Goal: Task Accomplishment & Management: Use online tool/utility

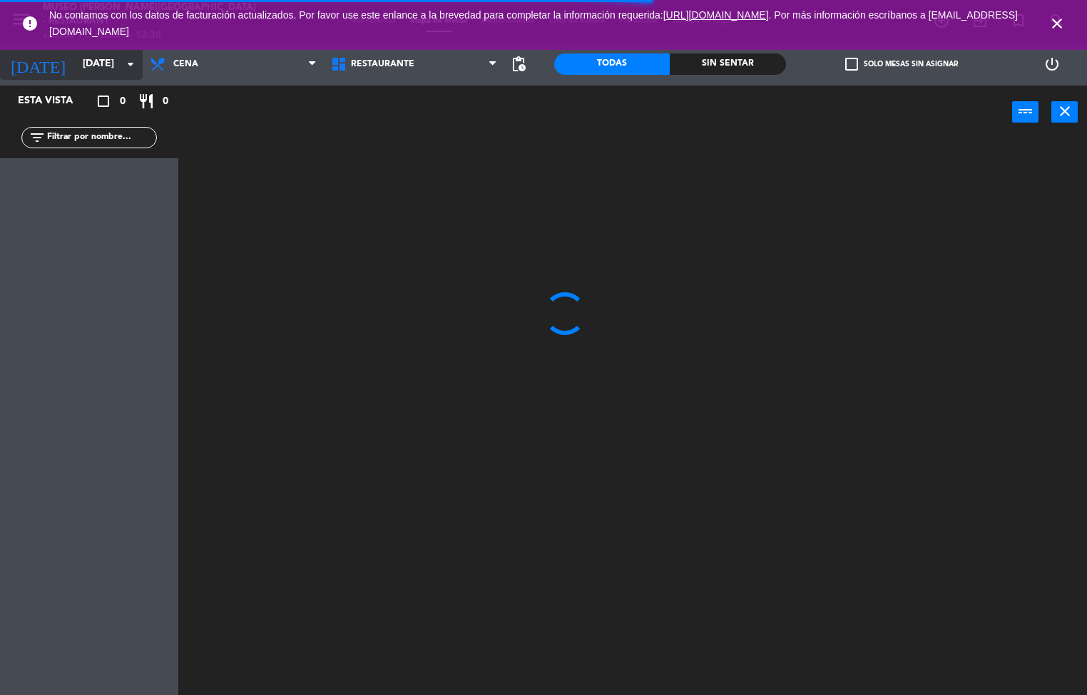
click at [86, 58] on input "[DATE]" at bounding box center [144, 64] width 136 height 26
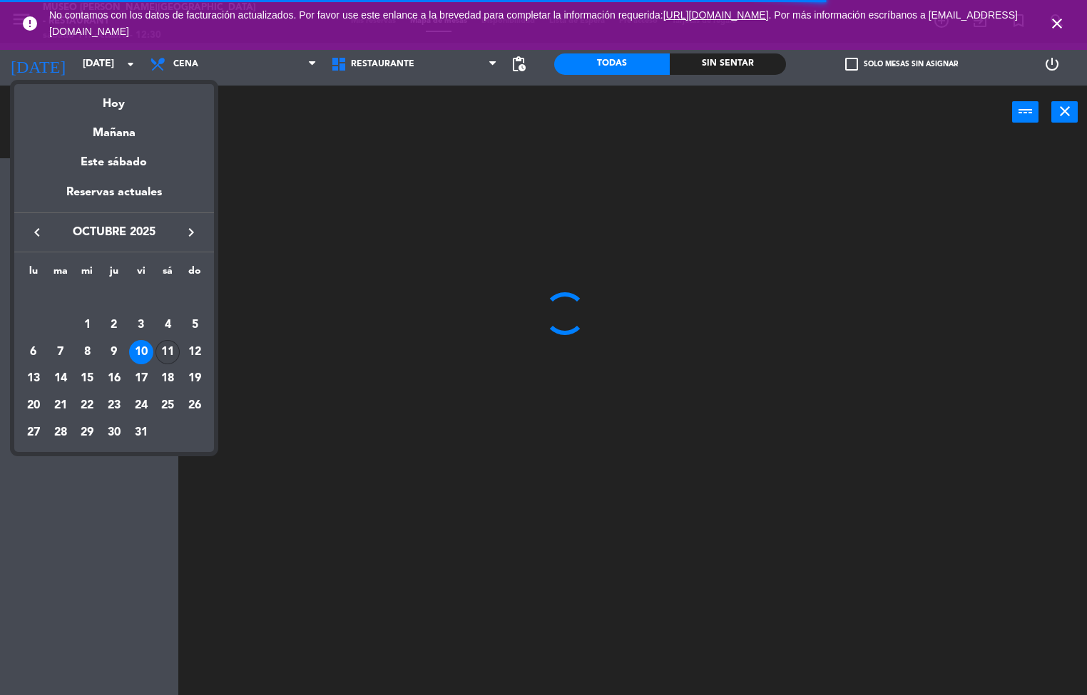
click at [168, 352] on div "11" at bounding box center [167, 352] width 24 height 24
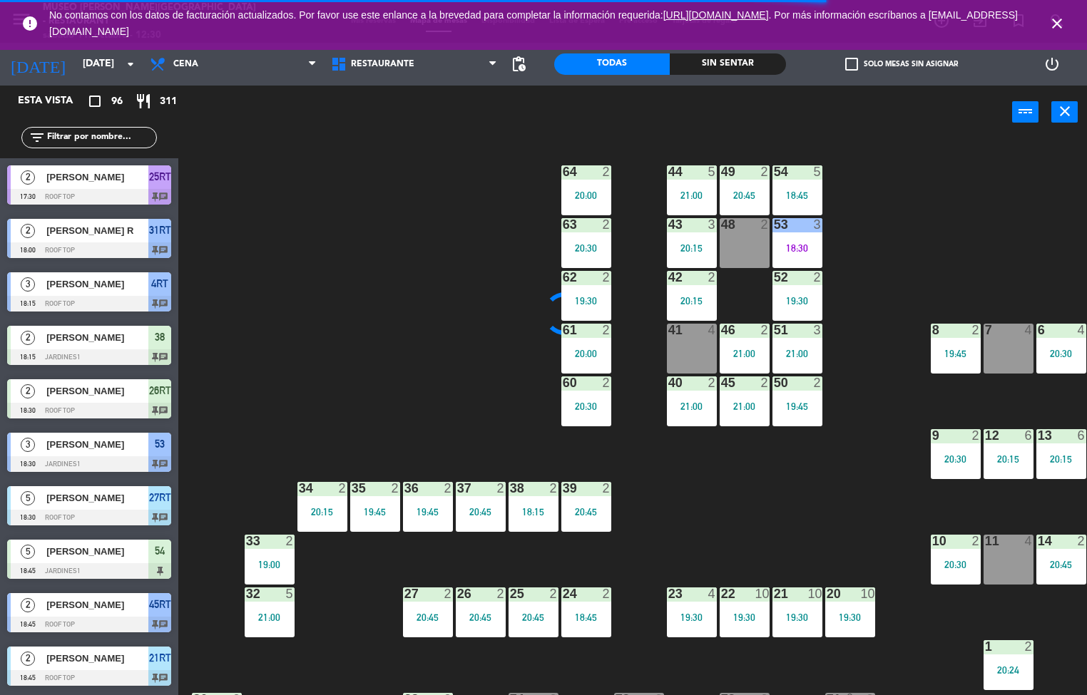
type input "[DATE]"
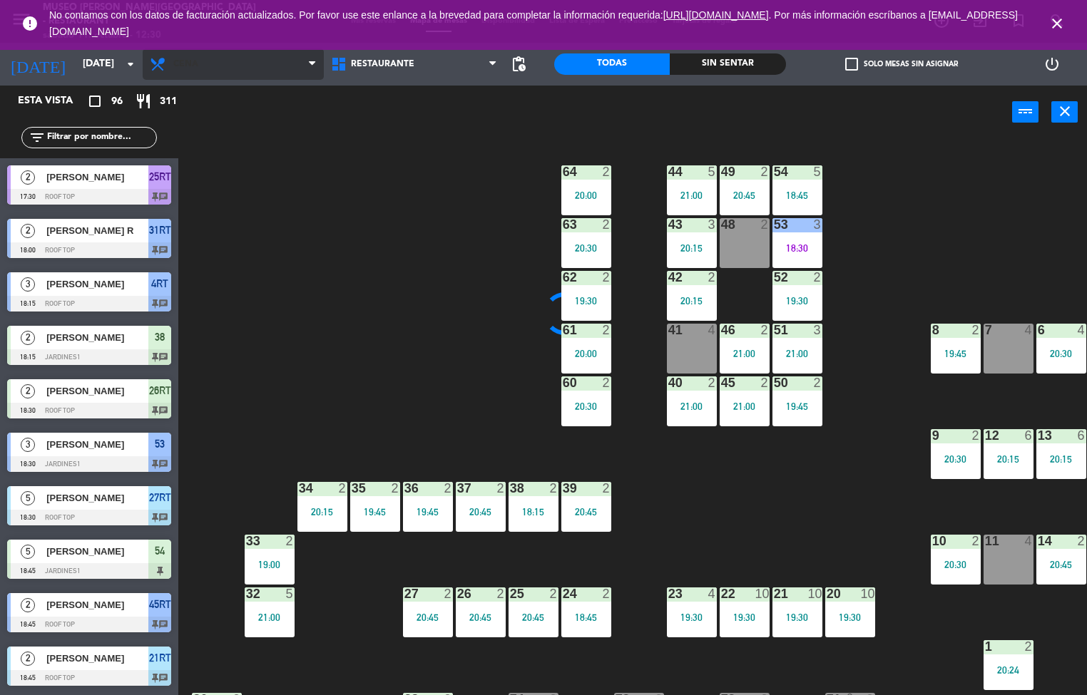
click at [197, 62] on span "Cena" at bounding box center [185, 64] width 25 height 10
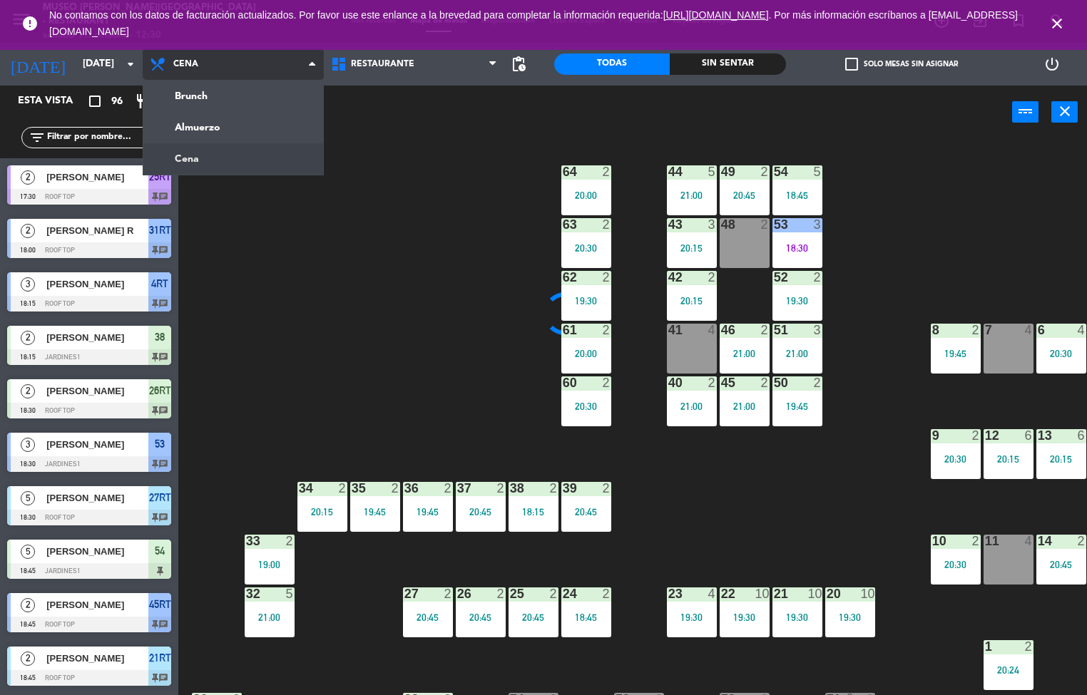
click at [242, 138] on ng-component "menu [GEOGRAPHIC_DATA][PERSON_NAME] - Restaurant [DATE] 11. octubre - 12:30 Mis…" at bounding box center [543, 348] width 1087 height 696
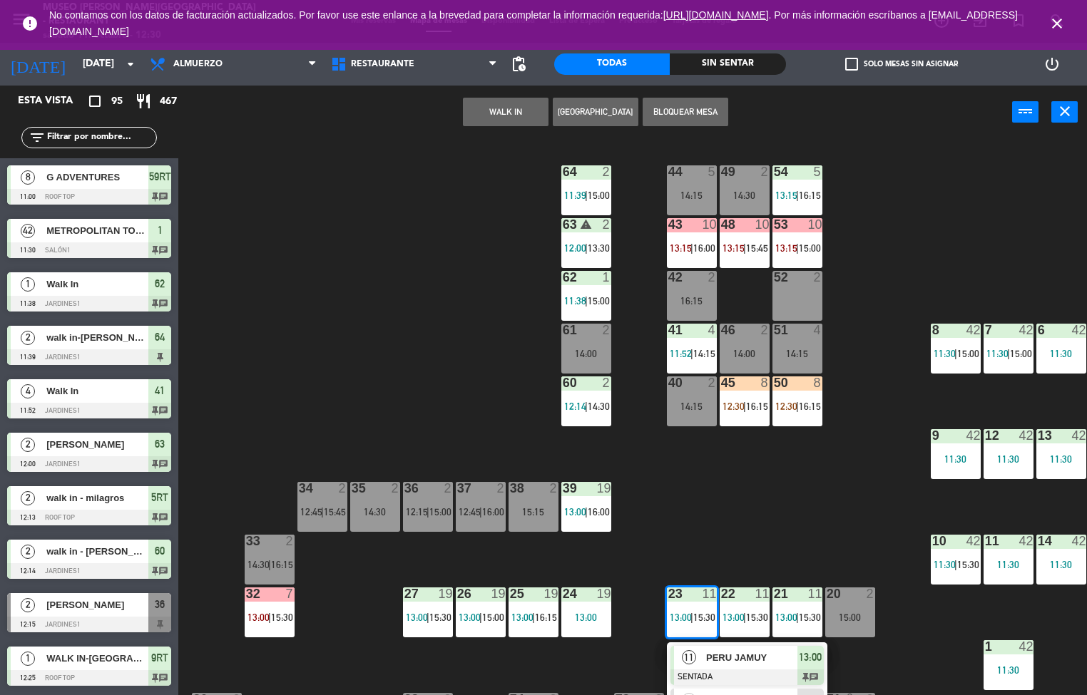
click at [737, 672] on div at bounding box center [746, 678] width 153 height 16
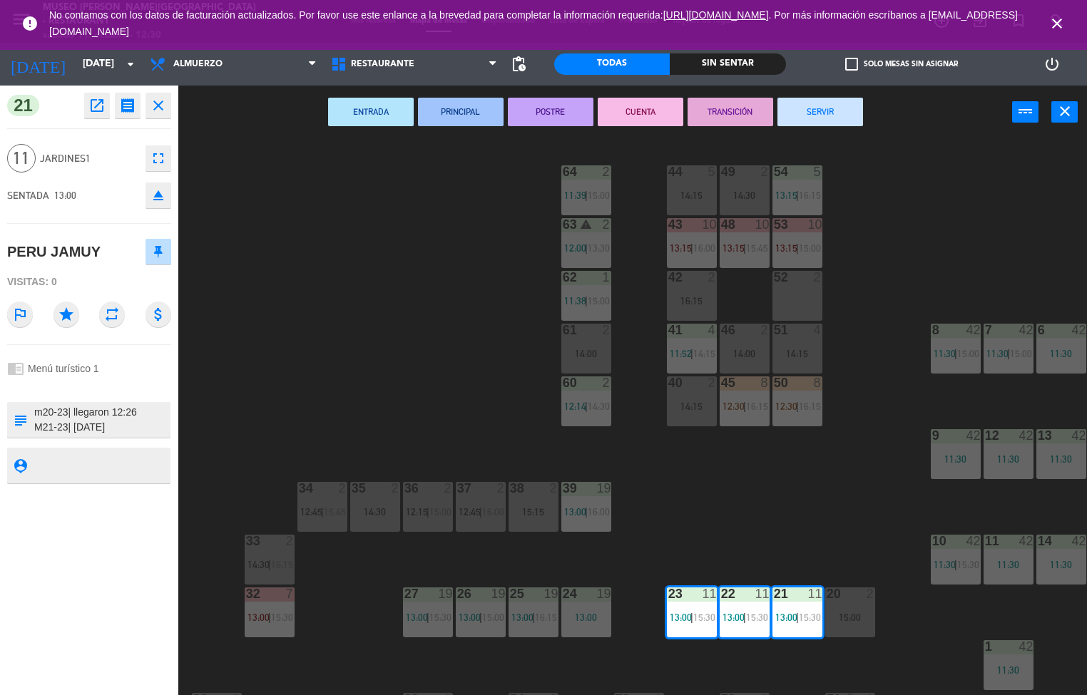
click at [101, 108] on icon "open_in_new" at bounding box center [96, 105] width 17 height 17
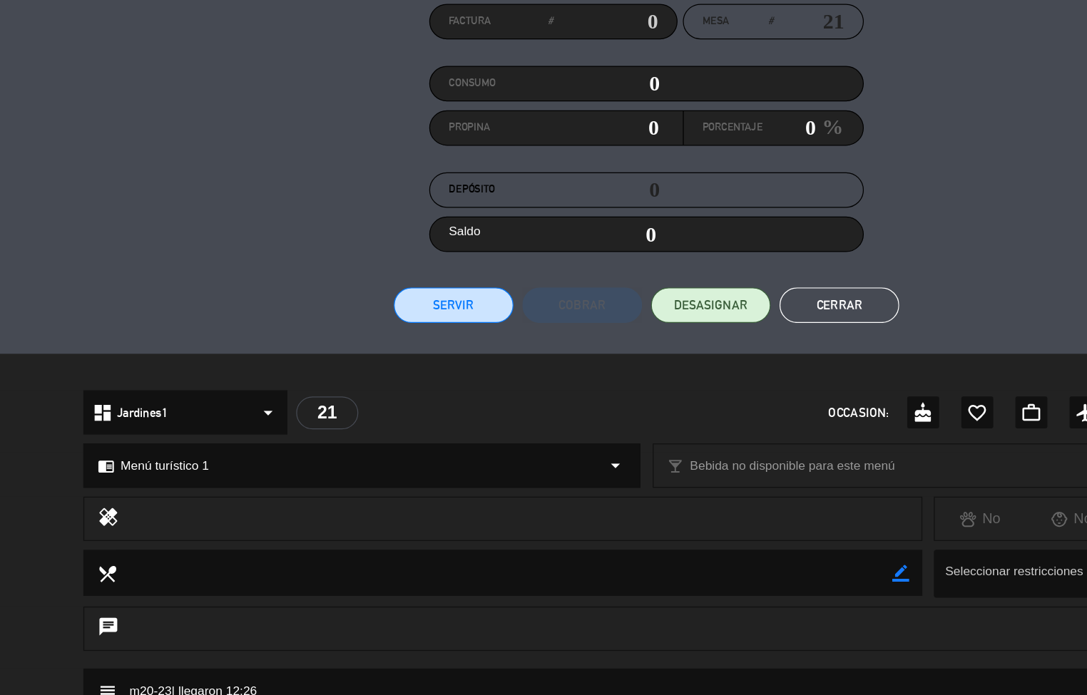
click at [708, 375] on button "Cerrar" at bounding box center [698, 381] width 96 height 29
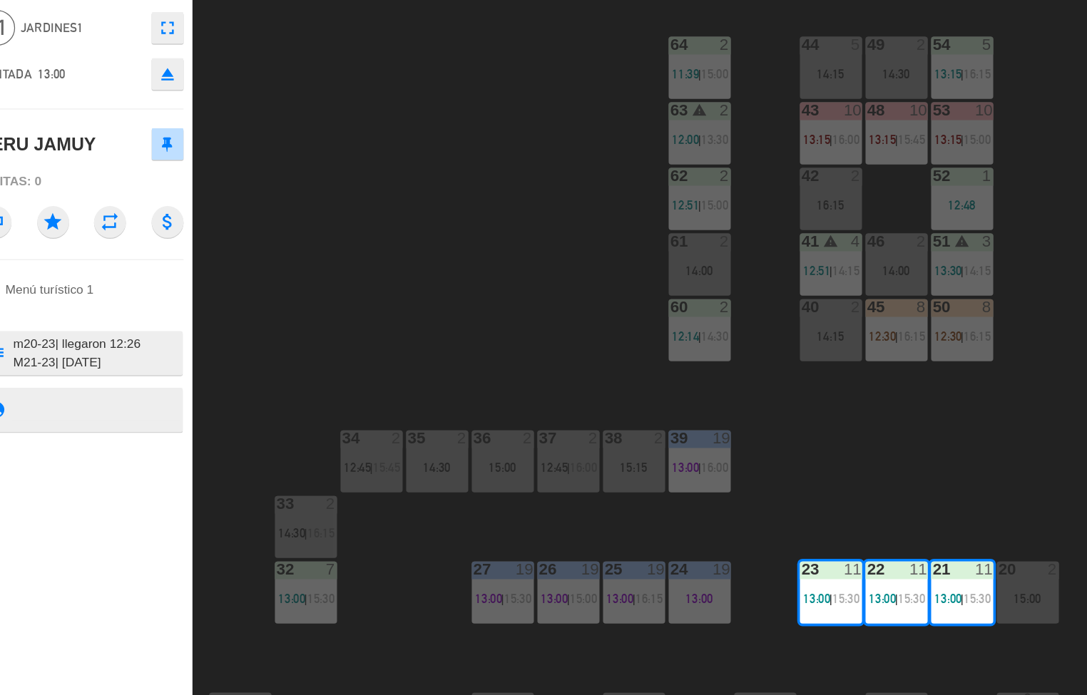
click at [332, 413] on div "44 5 14:15 49 2 14:30 54 5 13:15 | 16:15 64 2 11:39 | 15:00 48 10 13:15 | 15:45…" at bounding box center [638, 418] width 898 height 556
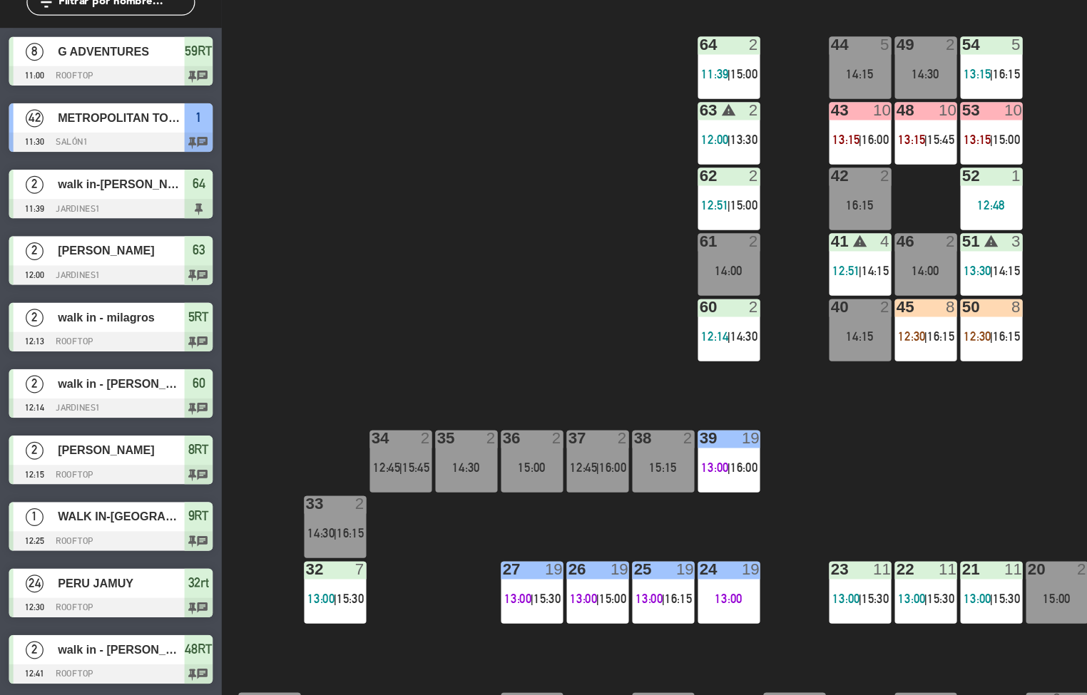
scroll to position [1, 0]
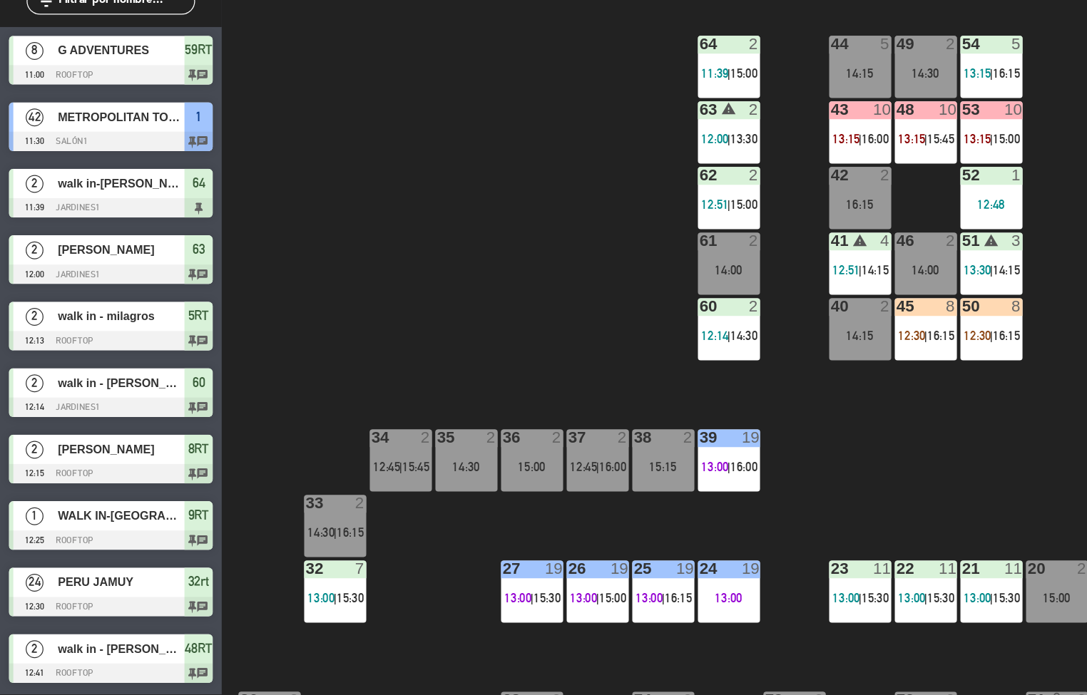
click at [266, 611] on span "13:00" at bounding box center [258, 616] width 22 height 11
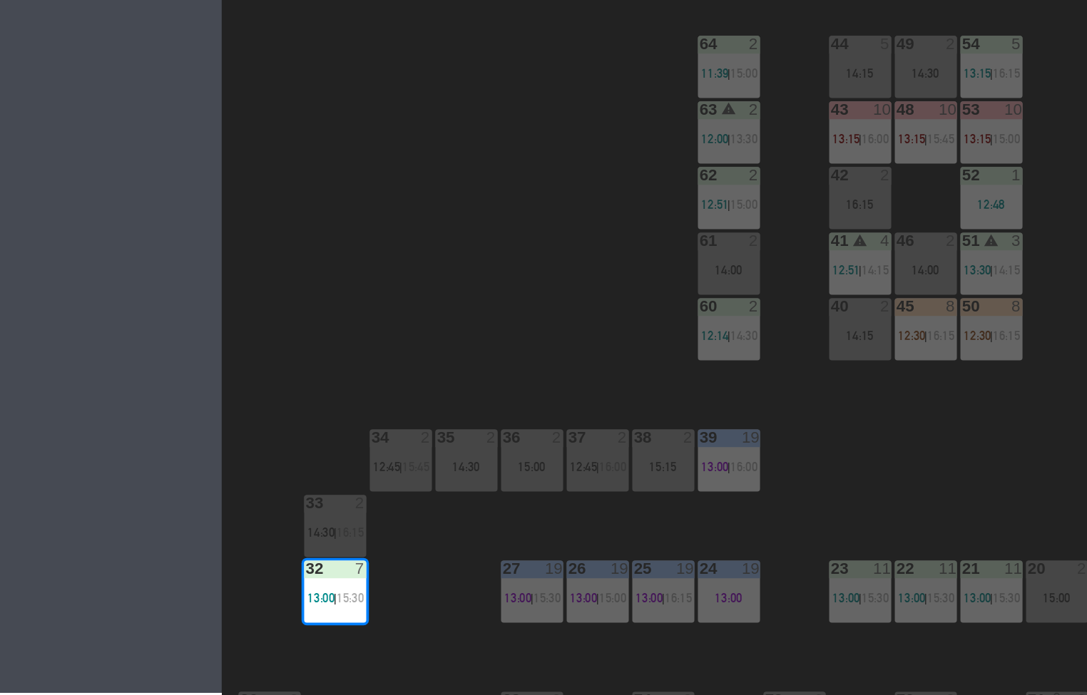
scroll to position [178, 0]
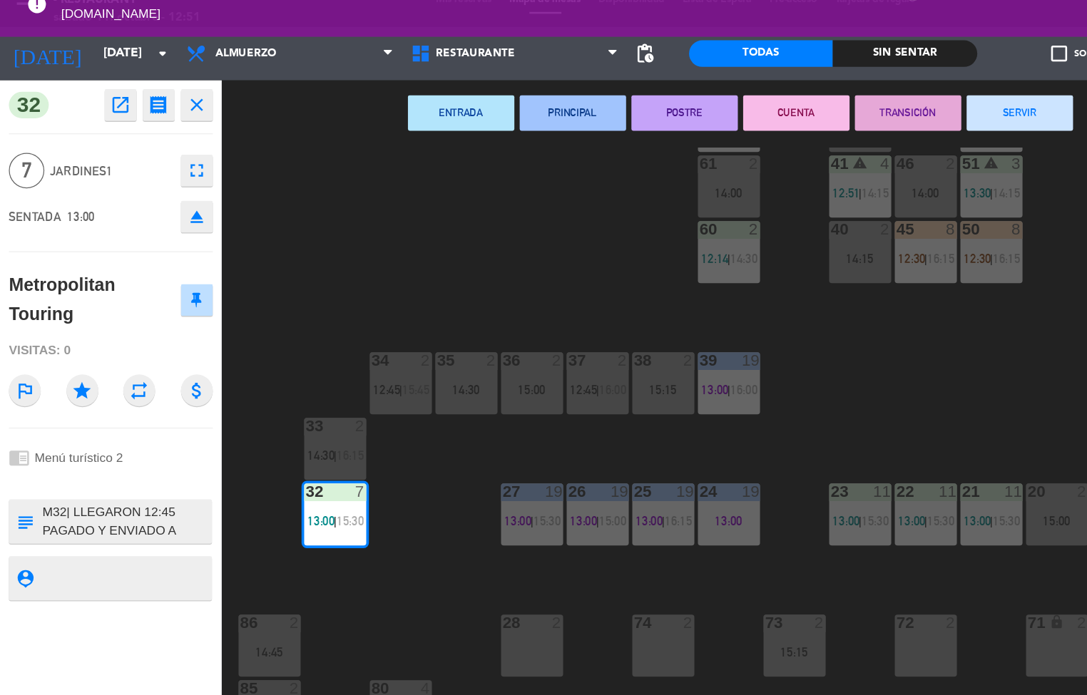
click at [97, 106] on icon "open_in_new" at bounding box center [96, 104] width 17 height 17
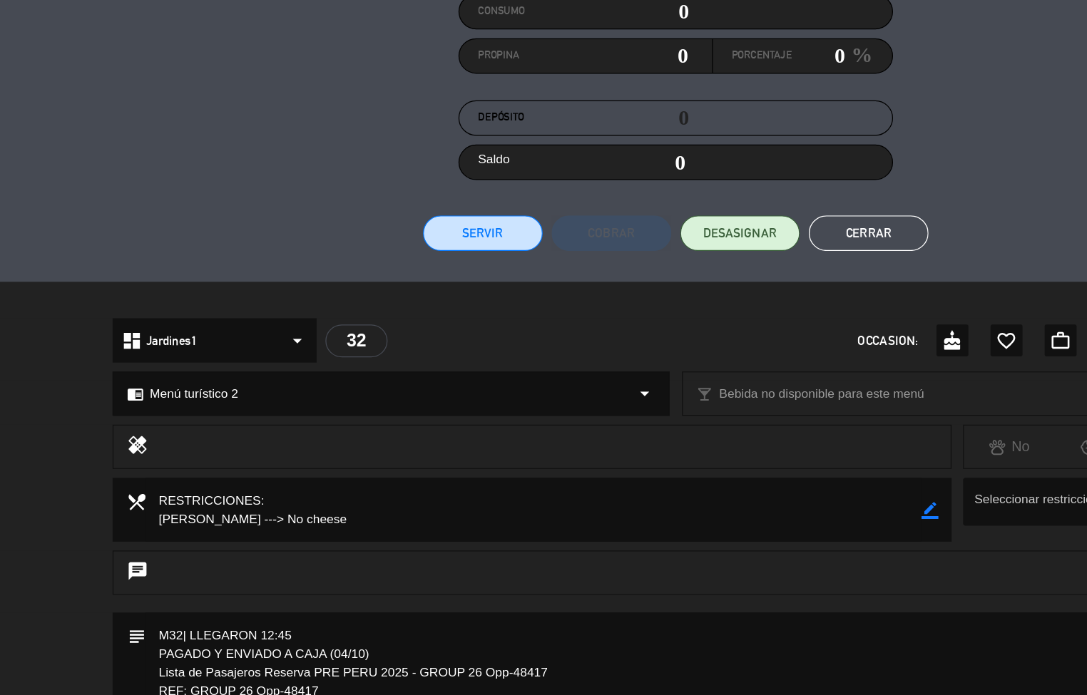
scroll to position [106, 0]
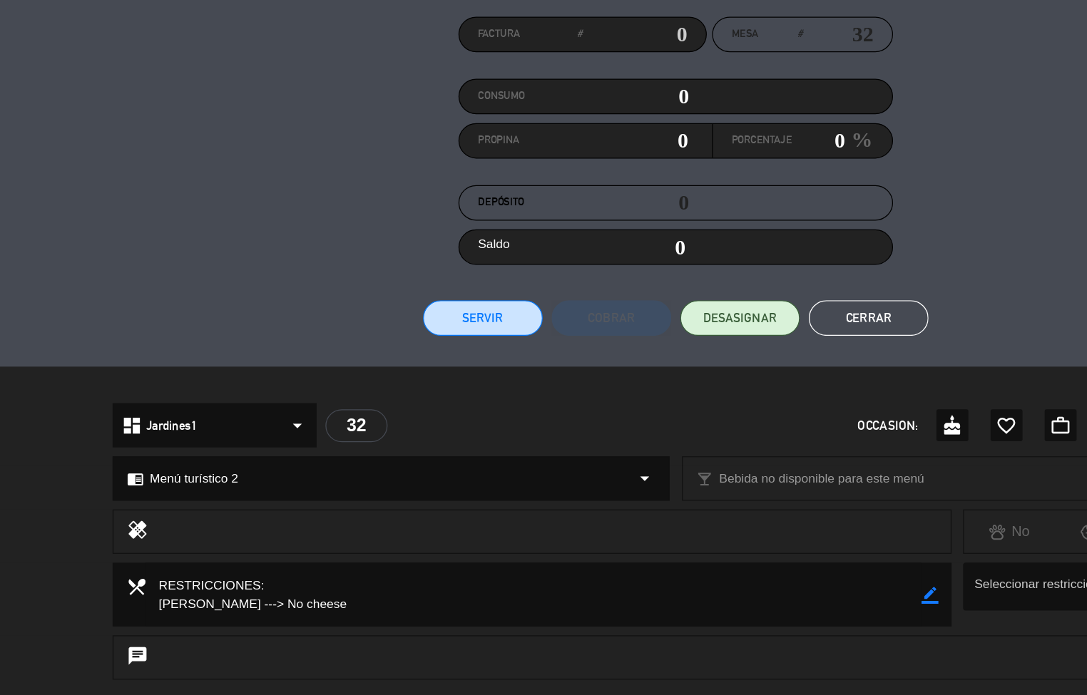
click at [710, 270] on button "Cerrar" at bounding box center [698, 276] width 96 height 29
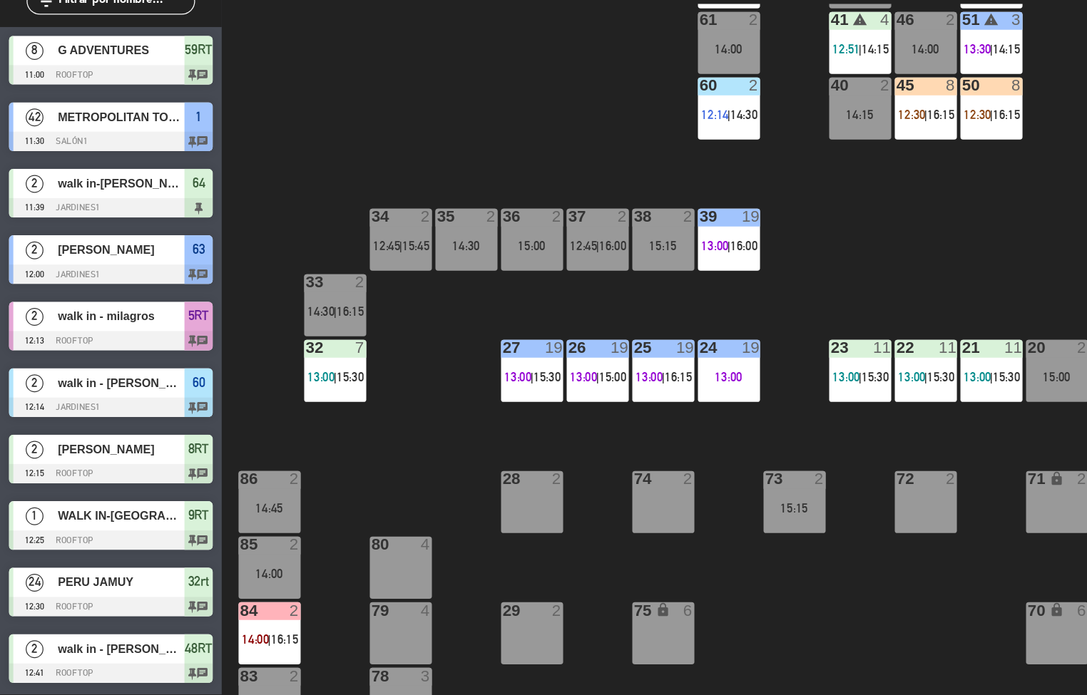
scroll to position [1, 0]
click at [287, 268] on div "44 5 14:15 49 2 14:30 54 5 13:15 | 16:15 64 2 11:39 | 15:00 48 10 13:15 | 15:45…" at bounding box center [638, 417] width 898 height 556
click at [280, 439] on span "15:30" at bounding box center [282, 439] width 22 height 11
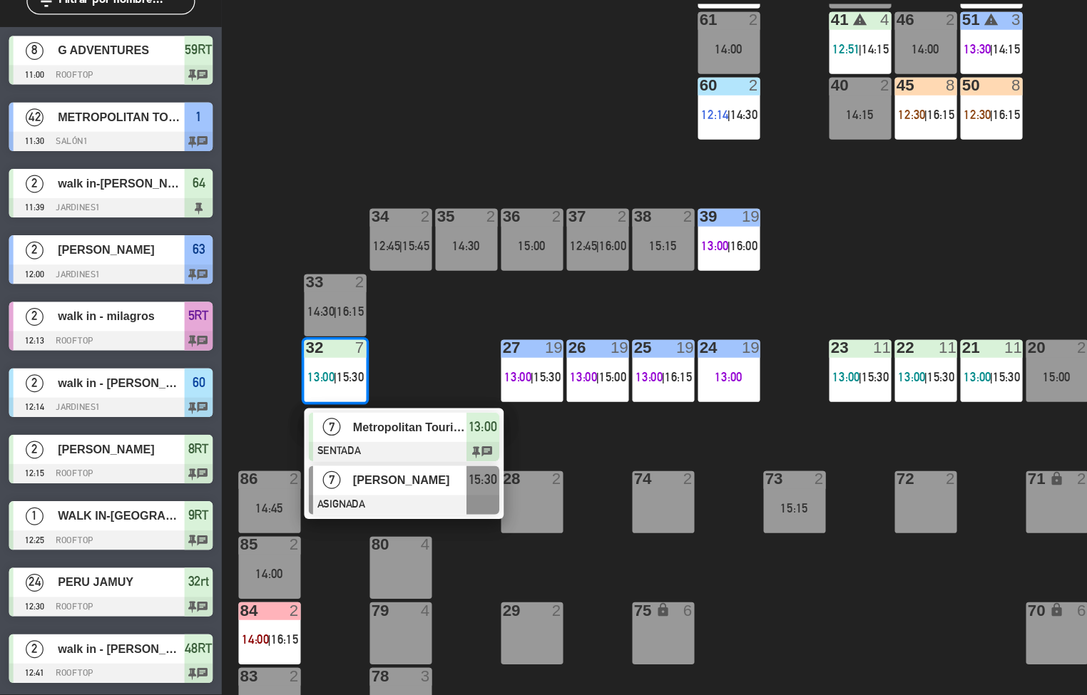
click at [332, 521] on span "[PERSON_NAME]" at bounding box center [329, 522] width 91 height 15
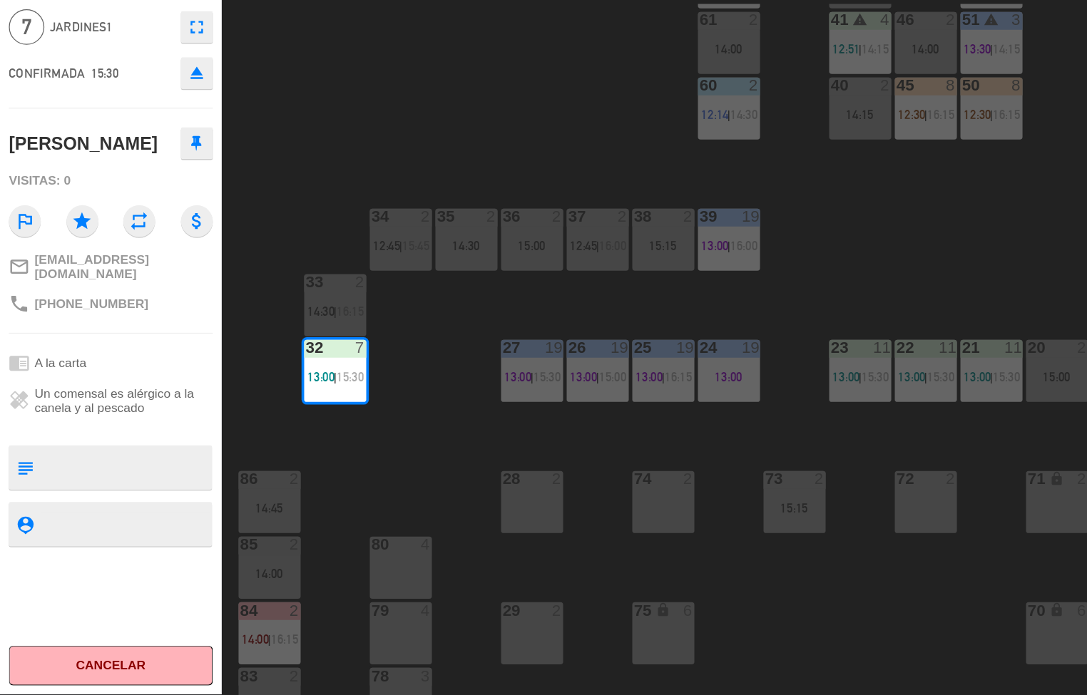
click at [326, 276] on div "menu [GEOGRAPHIC_DATA][PERSON_NAME] - Restaurant [DATE] 11. octubre - 12:58 Mis…" at bounding box center [543, 347] width 1087 height 695
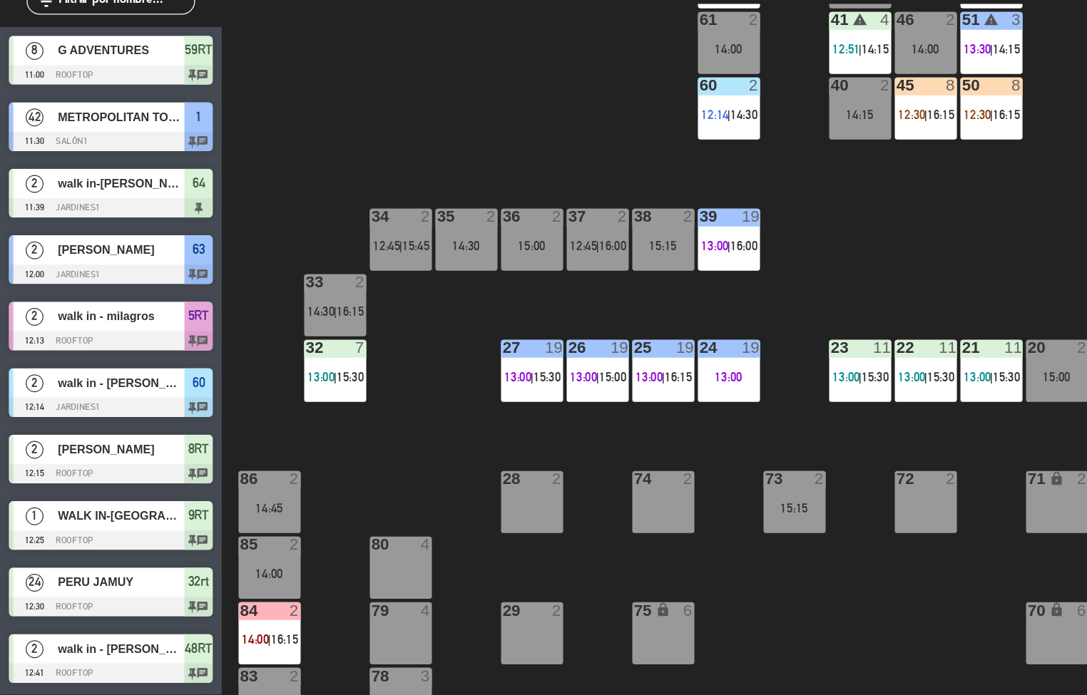
scroll to position [773, 0]
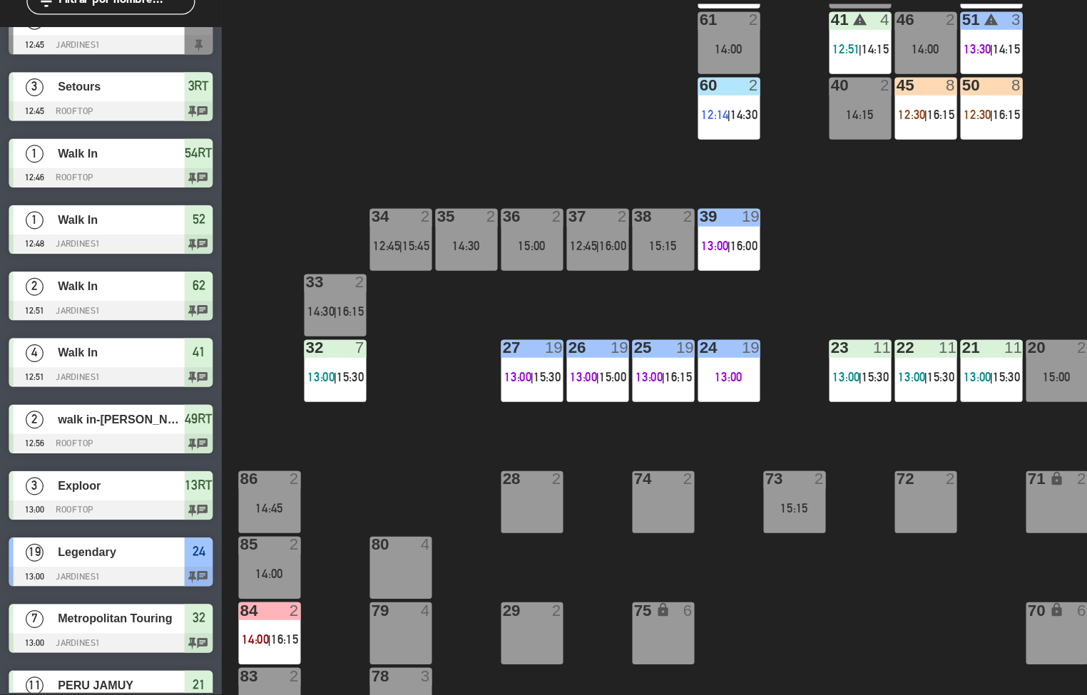
click at [265, 430] on div "32 7 13:00 | 15:30" at bounding box center [270, 434] width 50 height 50
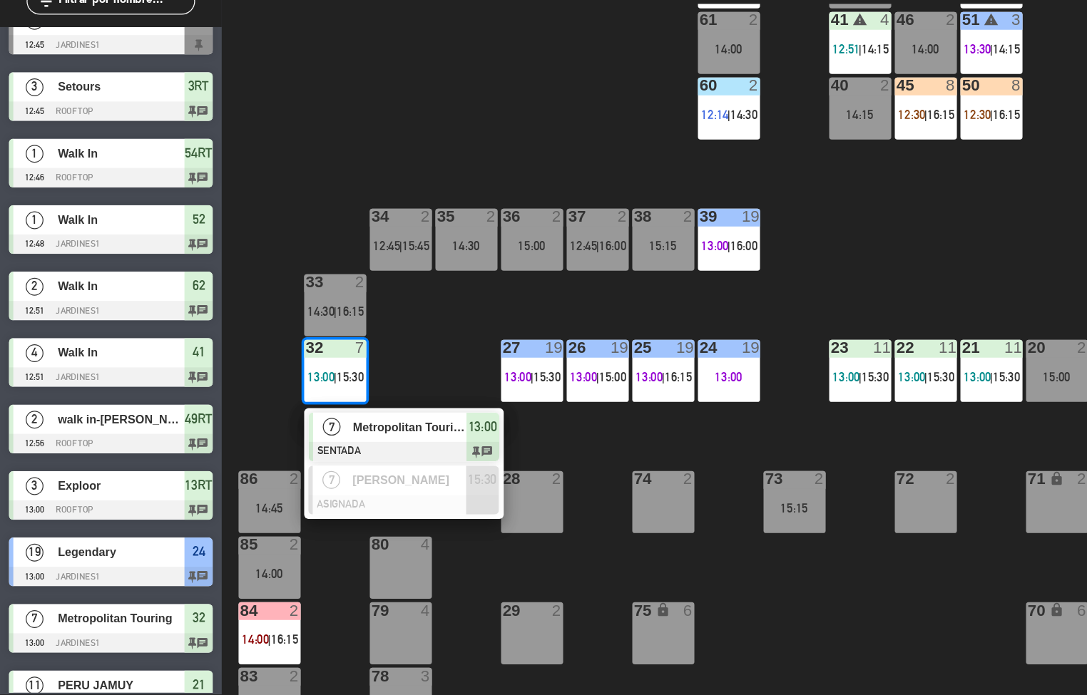
click at [341, 497] on div at bounding box center [324, 499] width 153 height 16
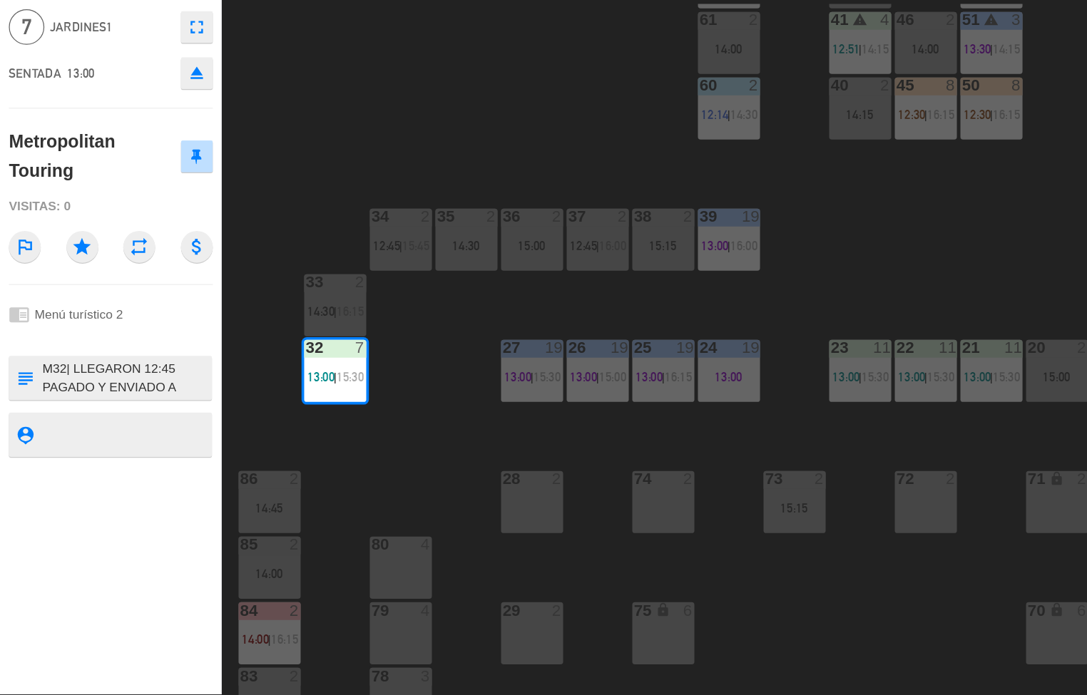
click at [274, 439] on span "15:30" at bounding box center [282, 439] width 22 height 11
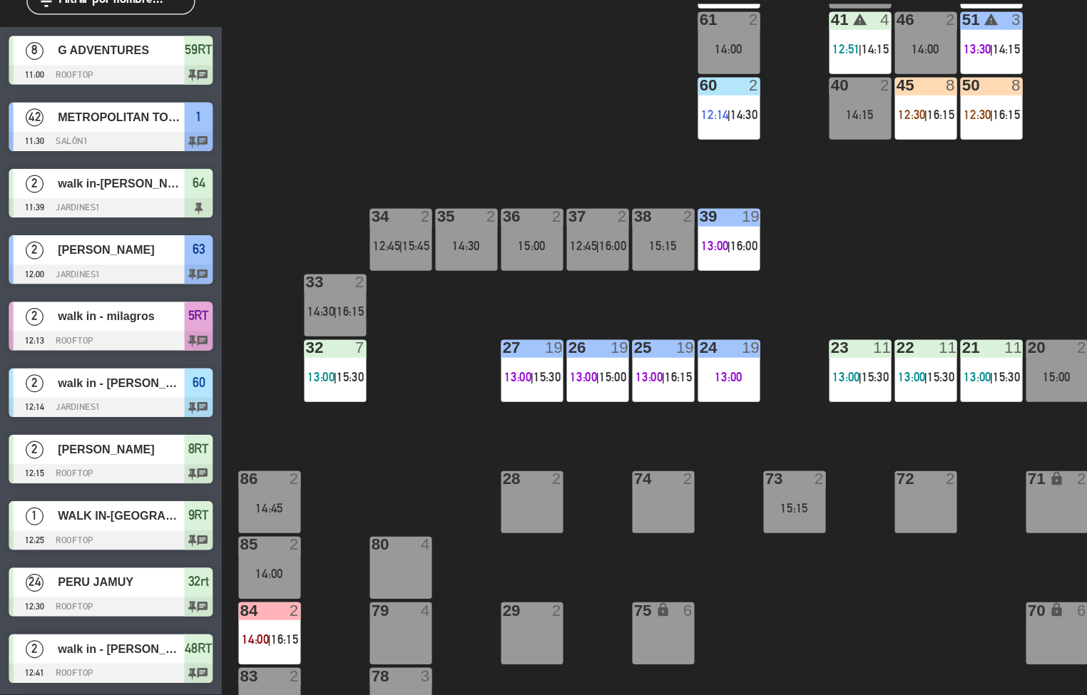
click at [272, 431] on div "32 7 13:00 | 15:30" at bounding box center [270, 434] width 50 height 50
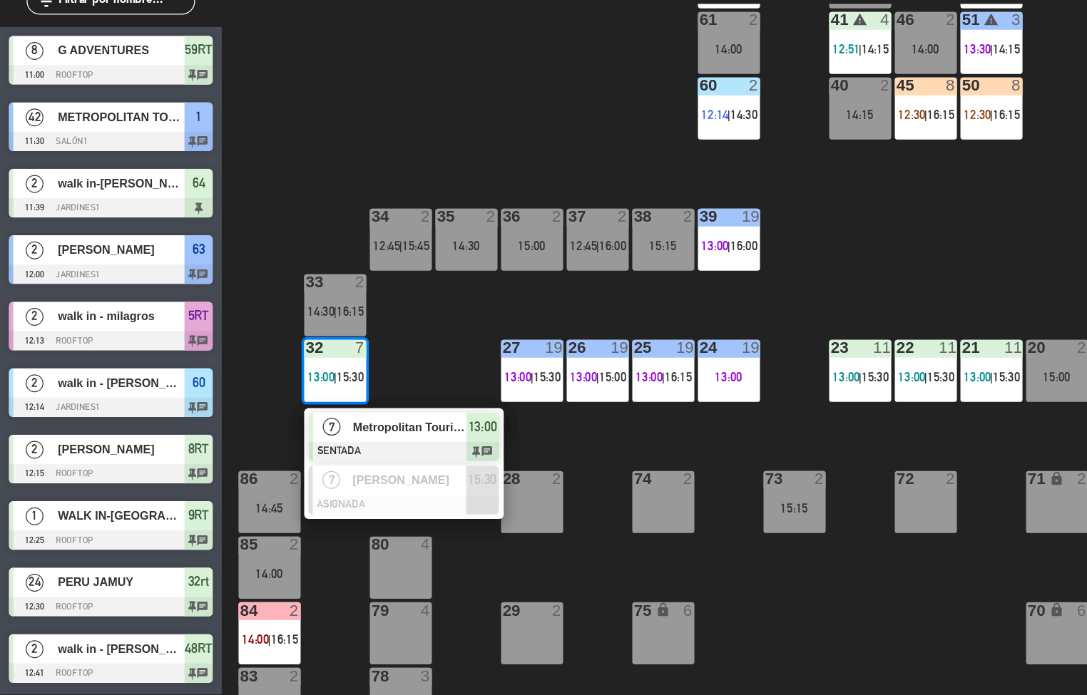
click at [326, 501] on div at bounding box center [324, 499] width 153 height 16
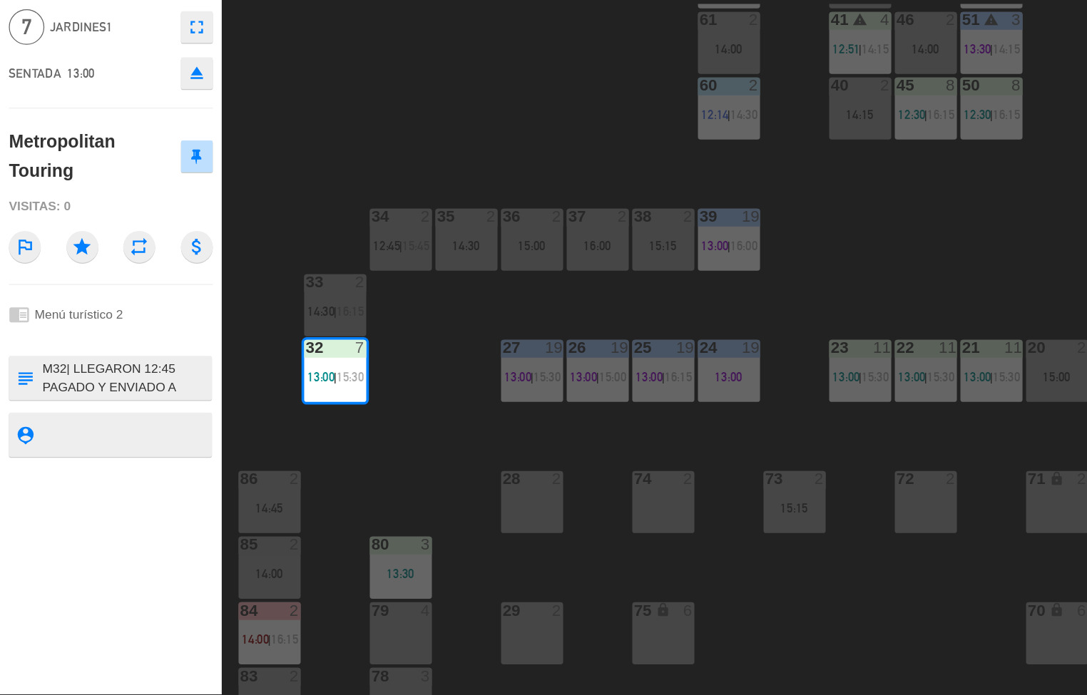
click at [322, 509] on div "44 5 14:15 49 2 14:30 54 5 13:15 | 16:15 64 2 11:39 | 15:00 48 10 13:15 | 15:45…" at bounding box center [638, 417] width 898 height 556
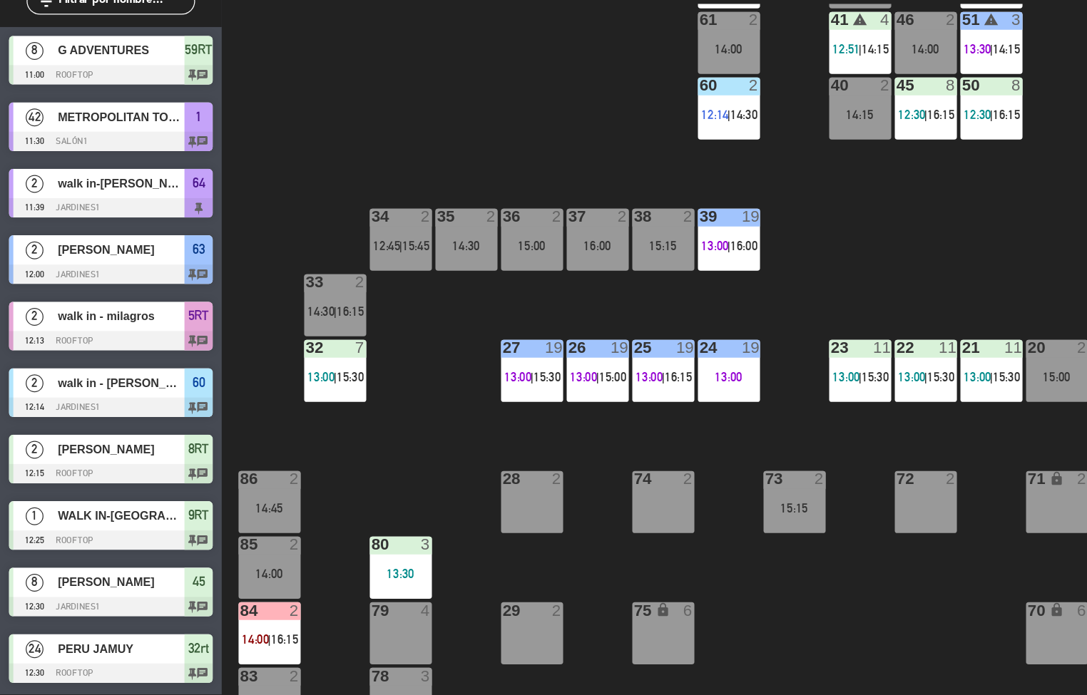
click at [341, 569] on div "3" at bounding box center [342, 574] width 9 height 13
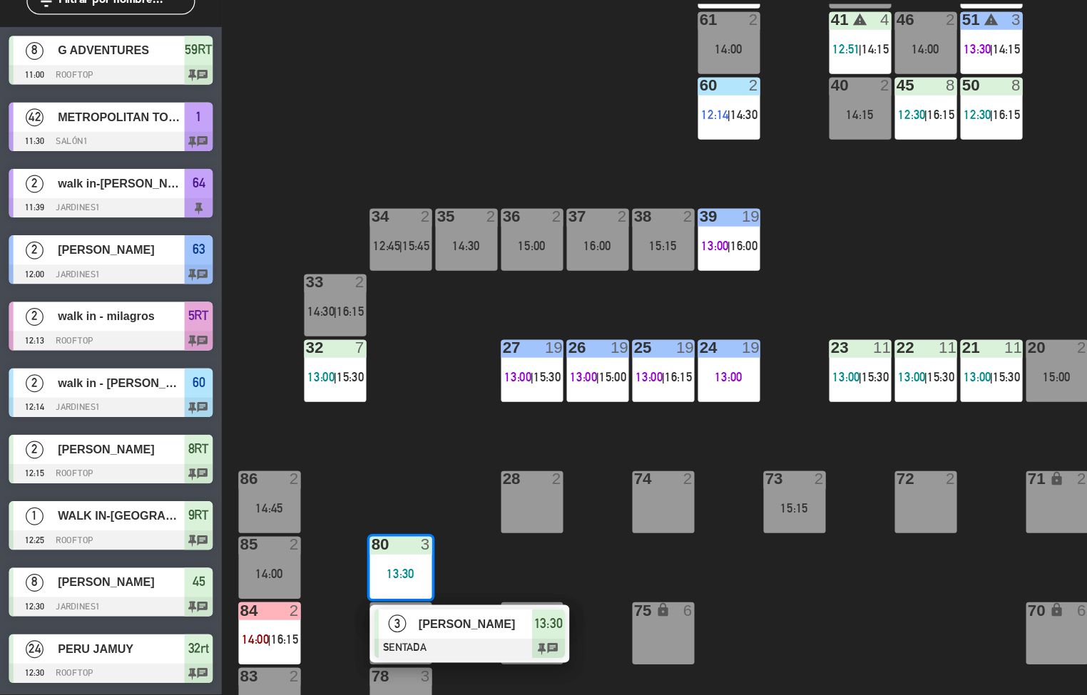
scroll to position [1, 0]
click at [325, 630] on div "3" at bounding box center [320, 638] width 31 height 24
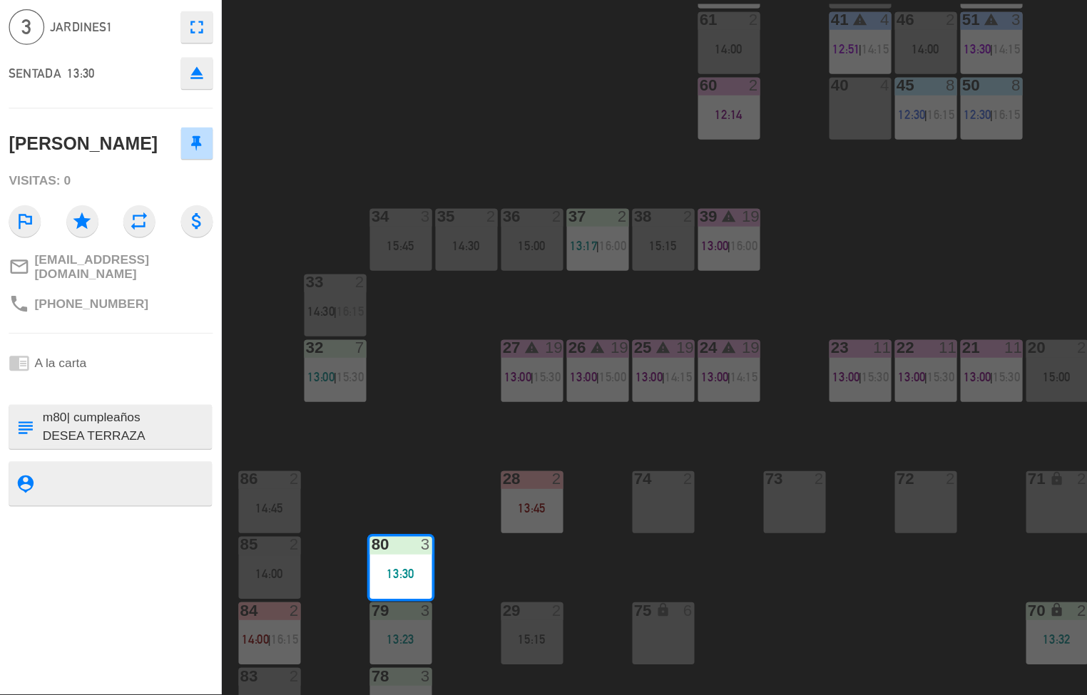
click at [321, 506] on div "44 5 14:15 49 2 14:30 54 5 13:15 | 16:15 64 2 15:00 48 10 13:15 | 15:45 53 10 1…" at bounding box center [638, 417] width 898 height 556
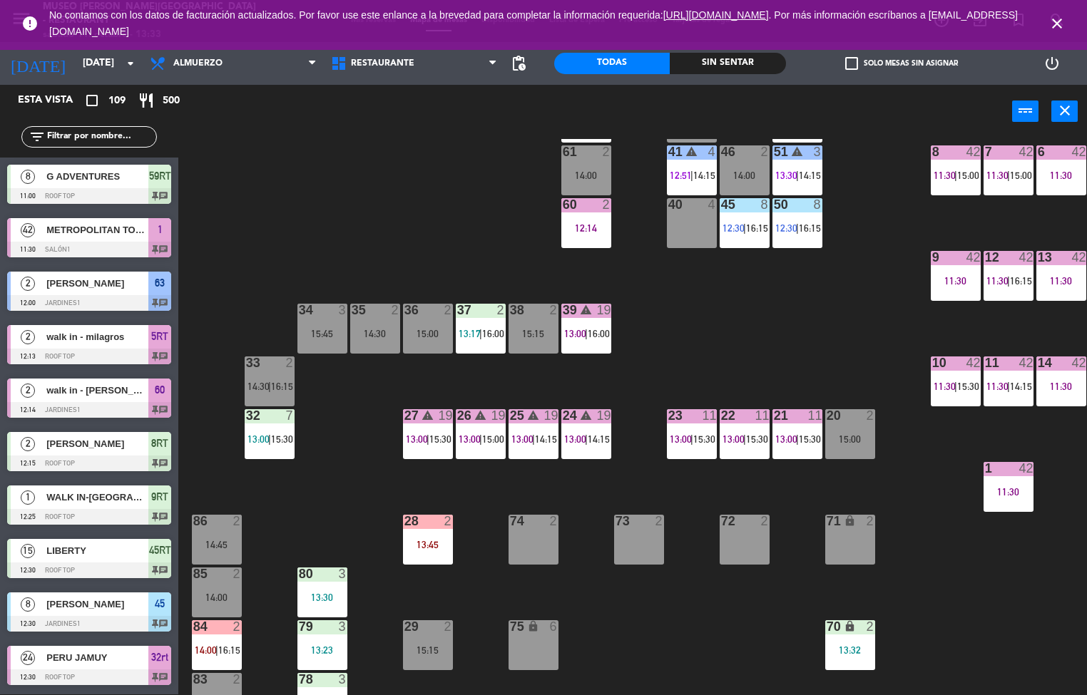
scroll to position [173, 0]
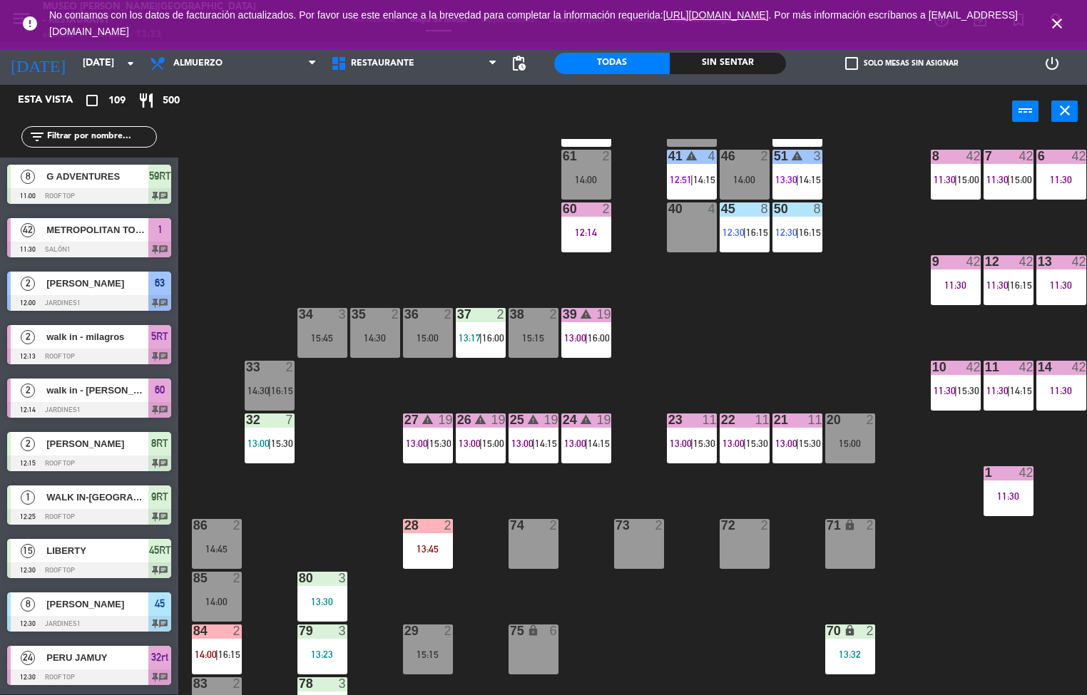
click at [249, 439] on span "13:00" at bounding box center [258, 443] width 22 height 11
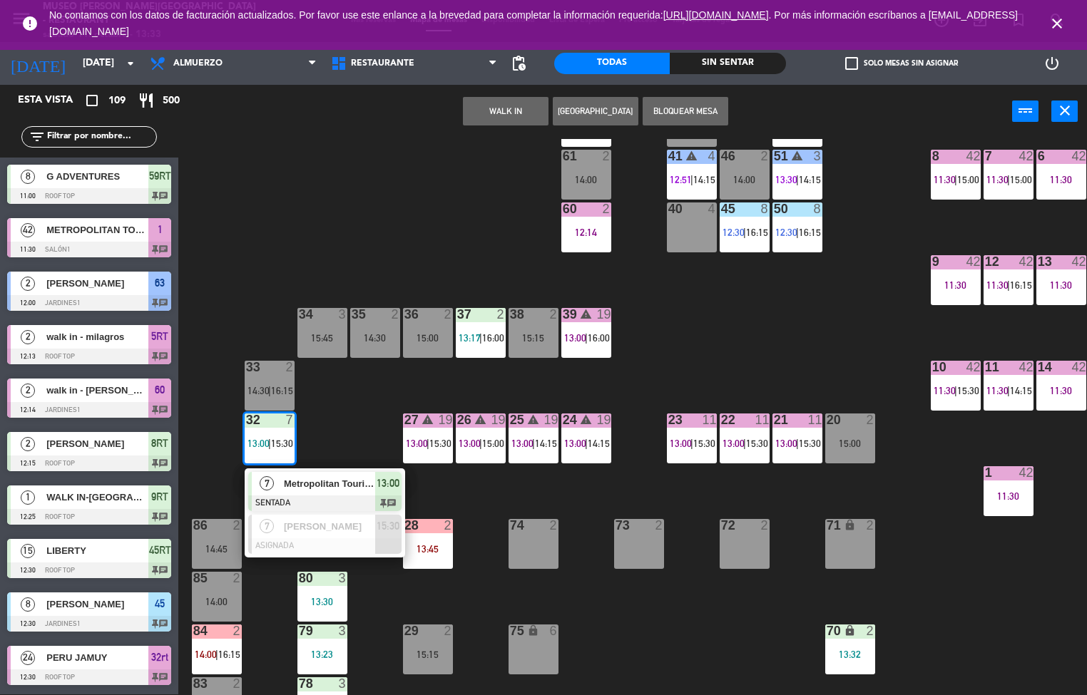
click at [282, 490] on div "Metropolitan Touring" at bounding box center [328, 484] width 93 height 24
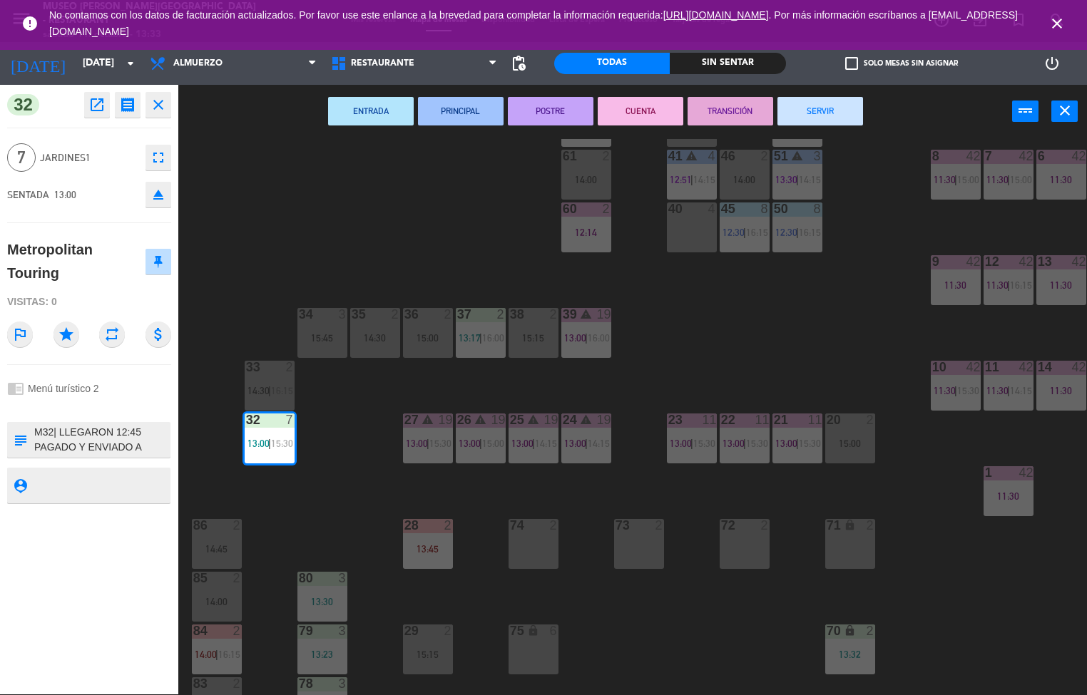
click at [96, 106] on icon "open_in_new" at bounding box center [96, 104] width 17 height 17
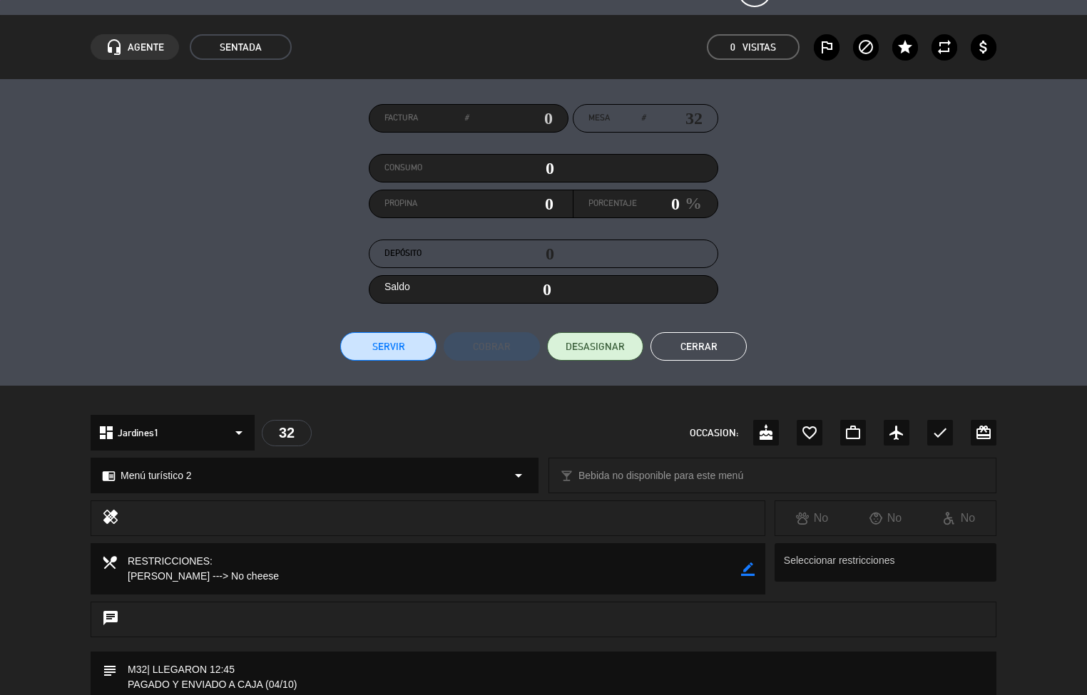
scroll to position [0, 0]
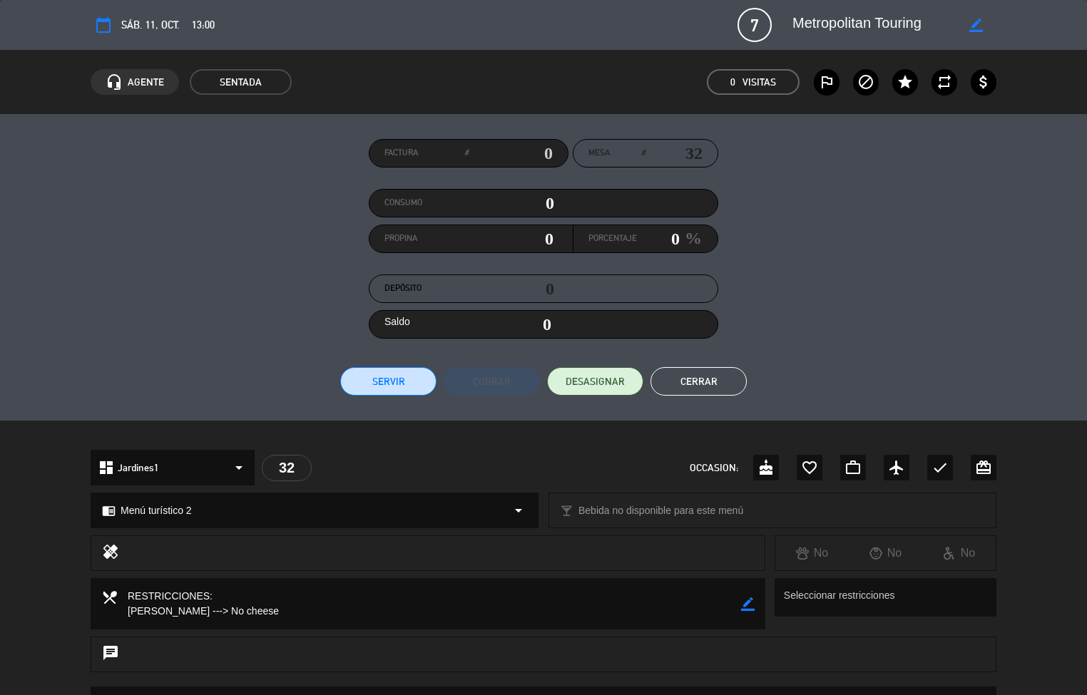
click at [708, 374] on button "Cerrar" at bounding box center [698, 381] width 96 height 29
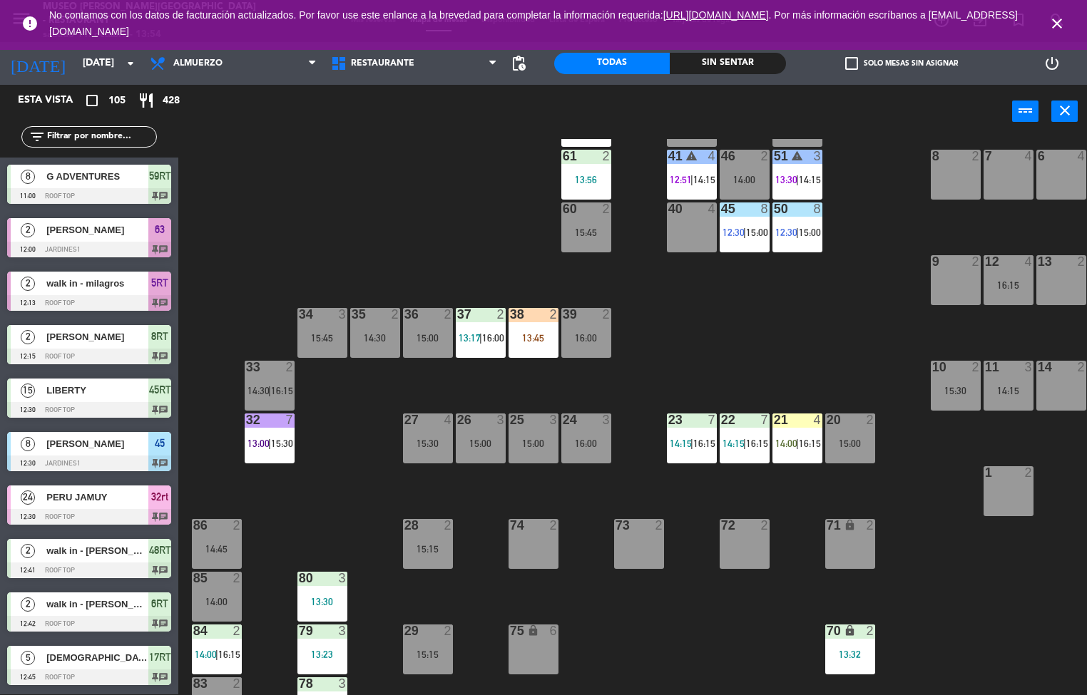
scroll to position [1, 0]
click at [242, 228] on div "44 5 13:30 49 2 14:30 54 5 13:15 | 16:15 64 2 15:00 48 10 13:15 | 15:30 53 10 1…" at bounding box center [638, 417] width 898 height 556
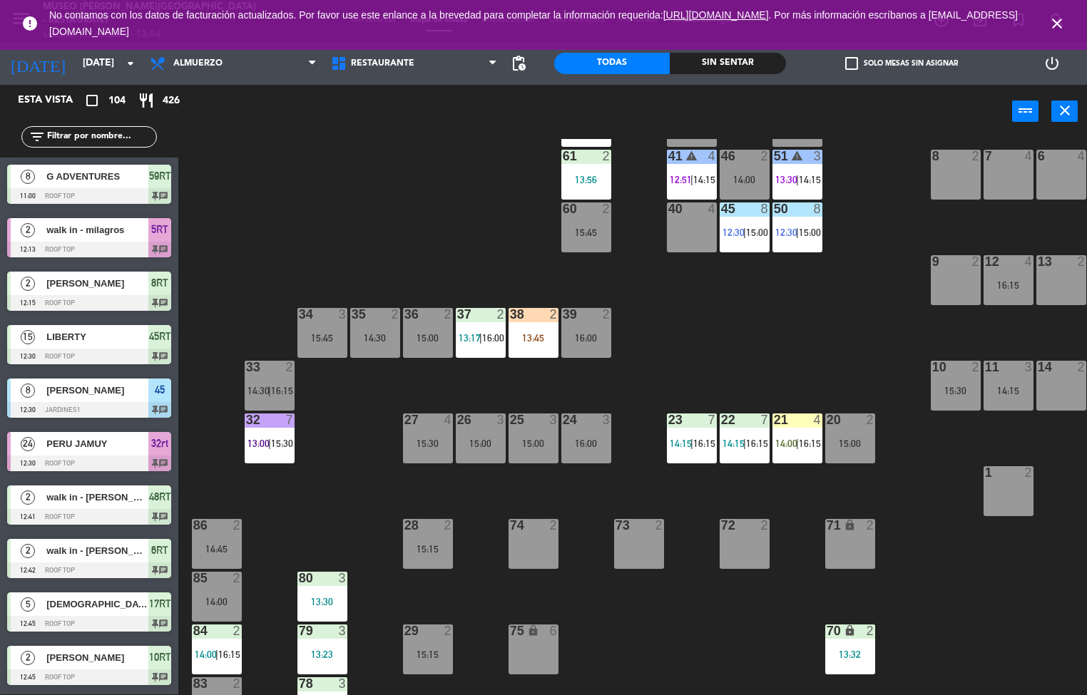
scroll to position [355, 0]
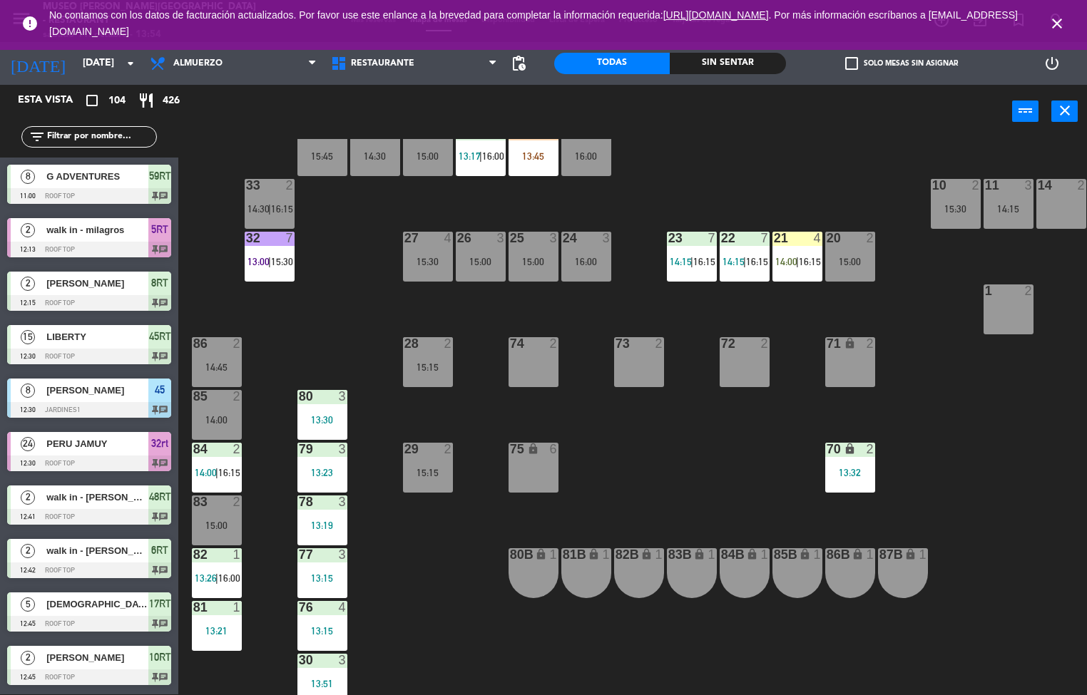
click at [215, 469] on span "14:00" at bounding box center [206, 472] width 22 height 11
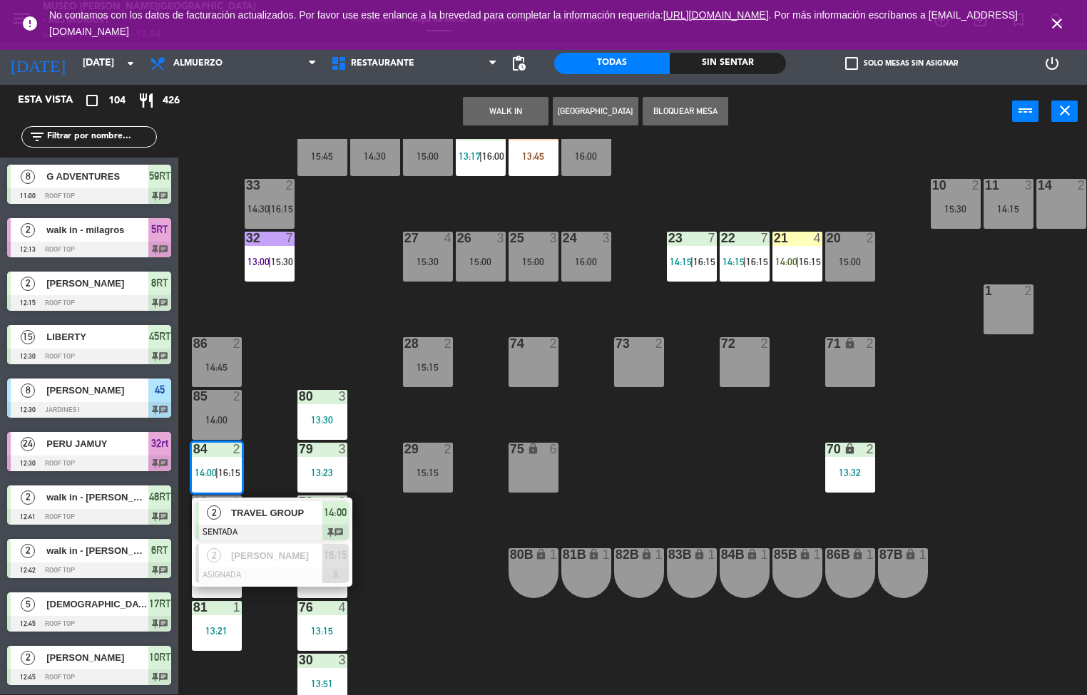
click at [255, 507] on span "TRAVEL GROUP" at bounding box center [276, 513] width 91 height 15
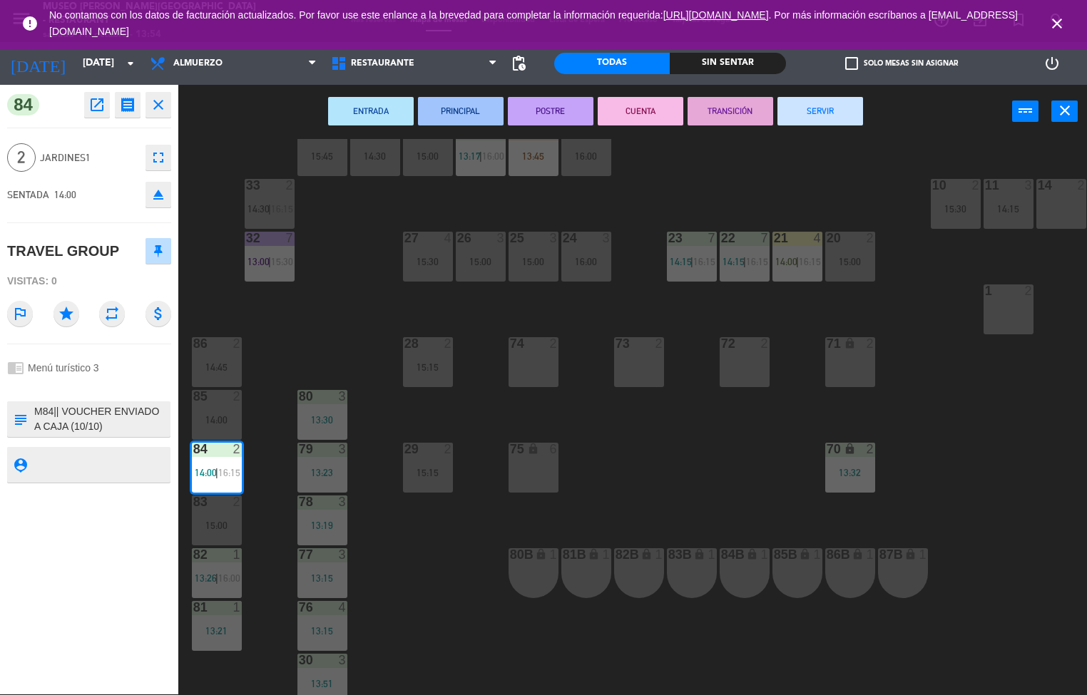
click at [97, 103] on icon "open_in_new" at bounding box center [96, 104] width 17 height 17
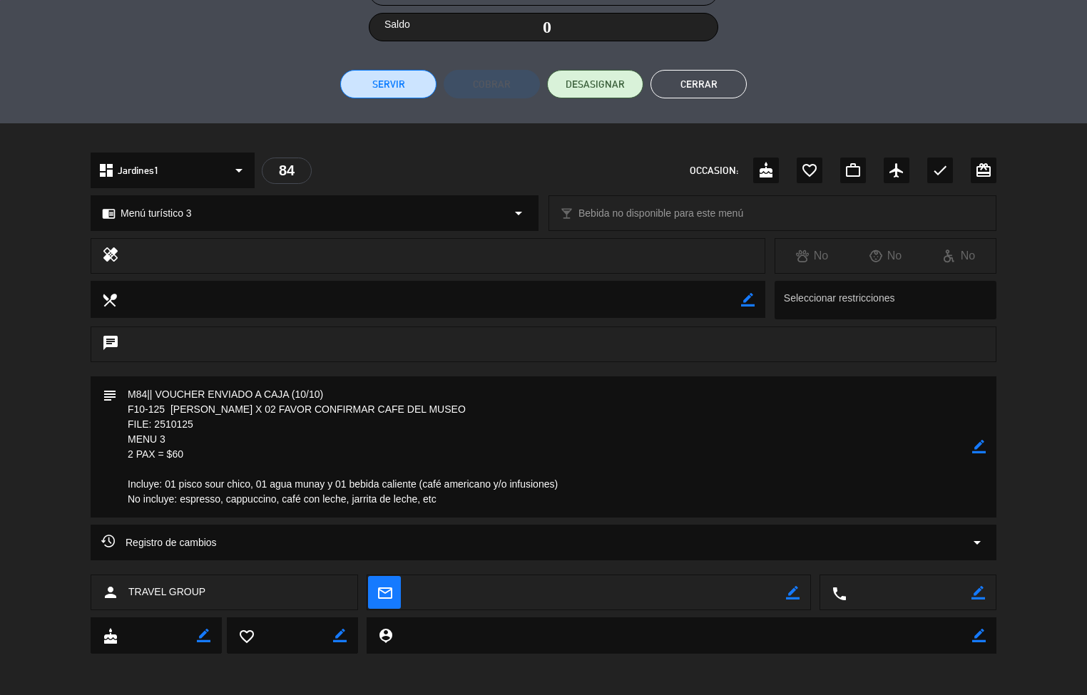
scroll to position [295, 0]
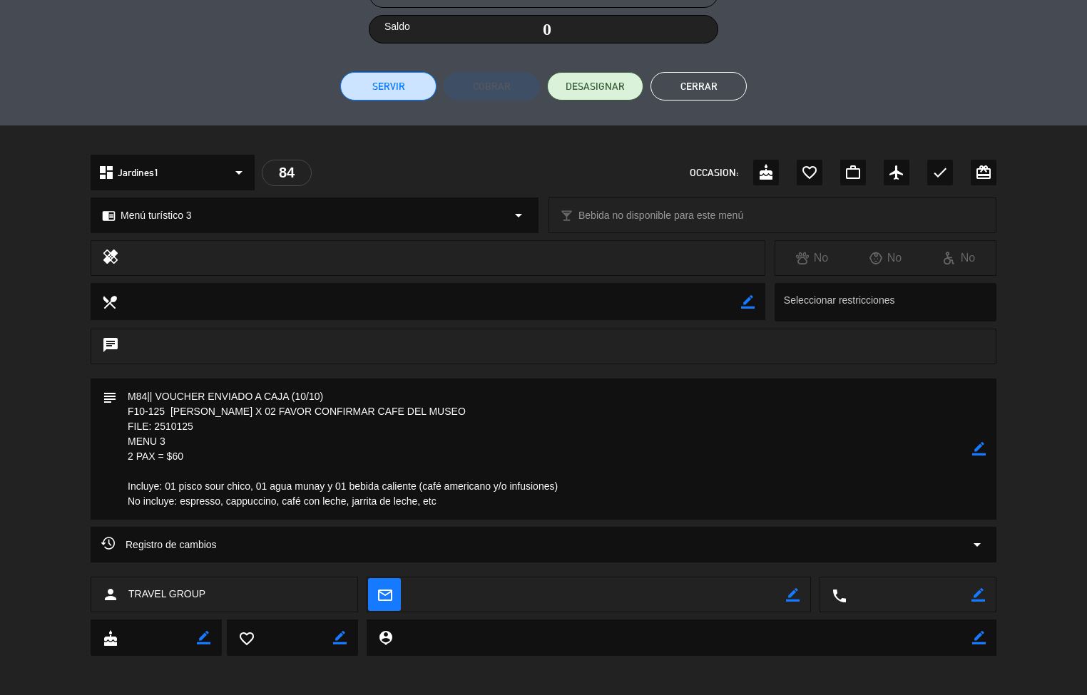
click at [707, 77] on button "Cerrar" at bounding box center [698, 86] width 96 height 29
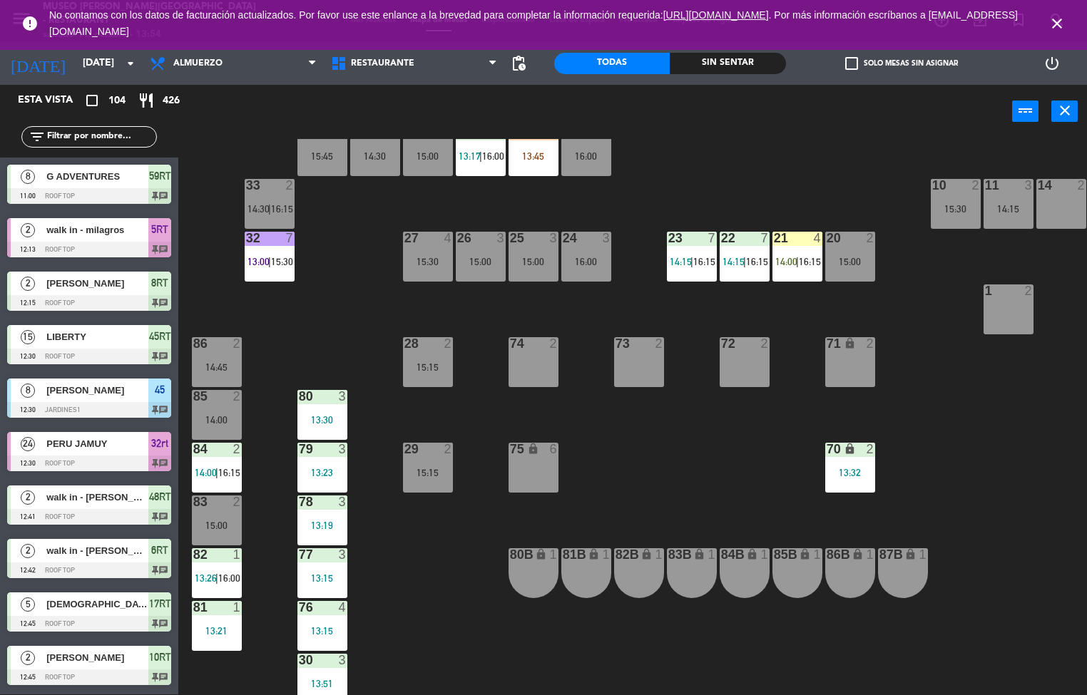
click at [740, 65] on div "Sin sentar" at bounding box center [728, 63] width 116 height 21
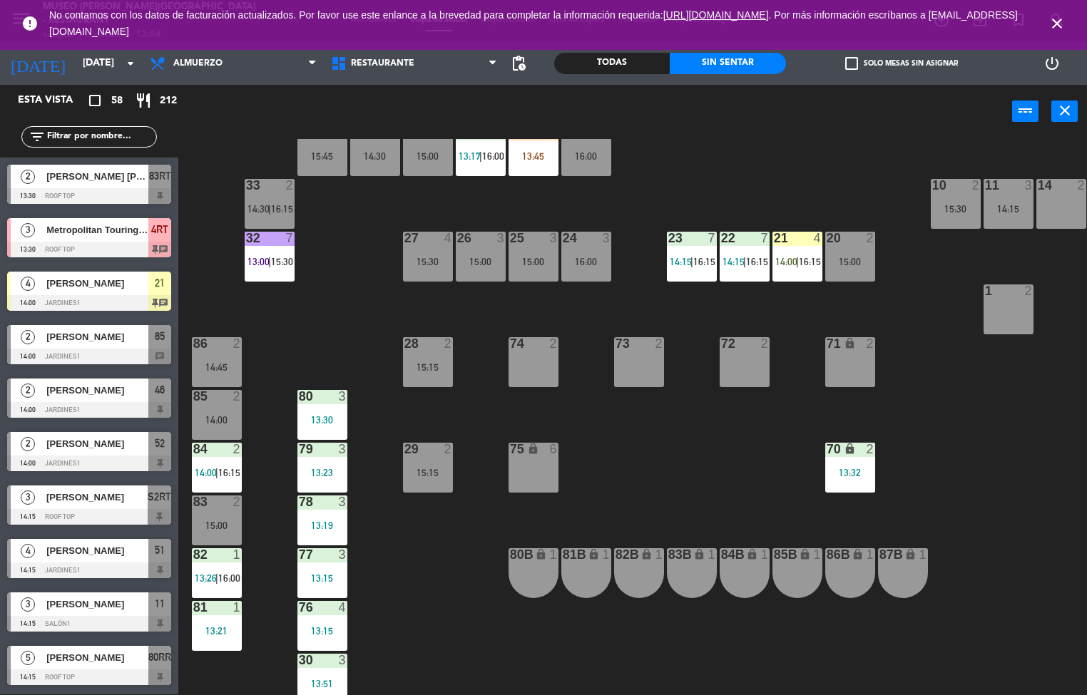
click at [1048, 24] on icon "close" at bounding box center [1056, 23] width 17 height 17
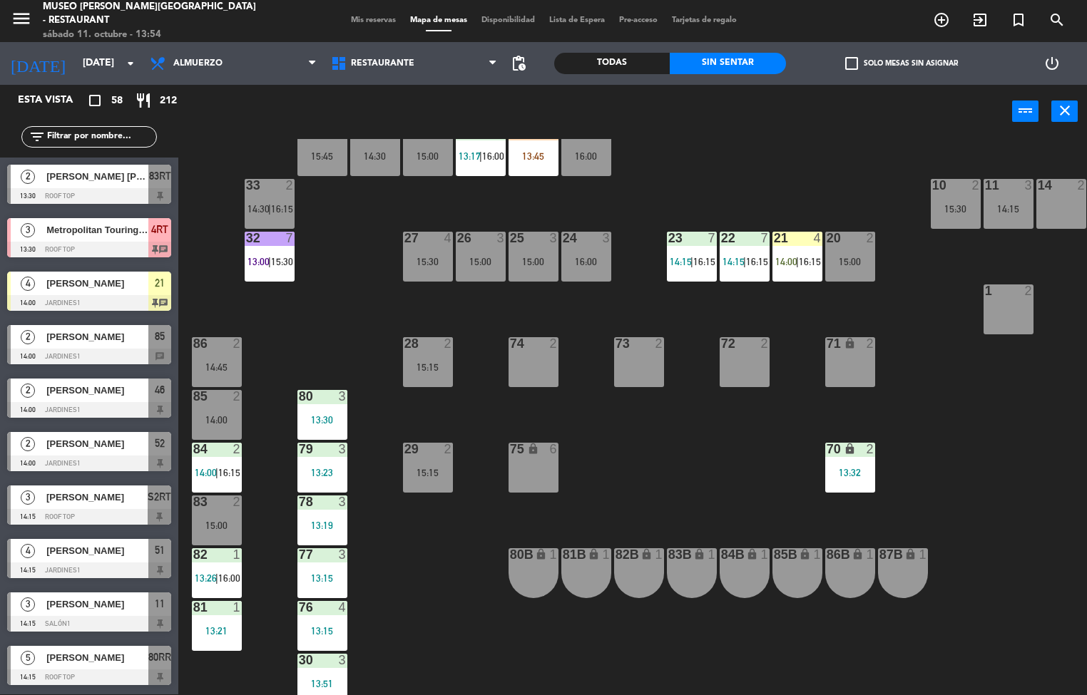
scroll to position [1, 0]
click at [460, 591] on div "44 5 13:30 49 2 14:30 54 5 13:15 | 16:15 64 2 15:00 48 10 13:15 | 15:30 53 10 1…" at bounding box center [638, 417] width 898 height 556
click at [476, 597] on div "44 5 13:30 49 2 14:30 54 5 13:15 | 16:15 64 2 15:00 48 10 13:15 | 15:30 53 10 1…" at bounding box center [638, 417] width 898 height 556
click at [492, 148] on div "37 2 13:17 | 16:00" at bounding box center [481, 151] width 50 height 50
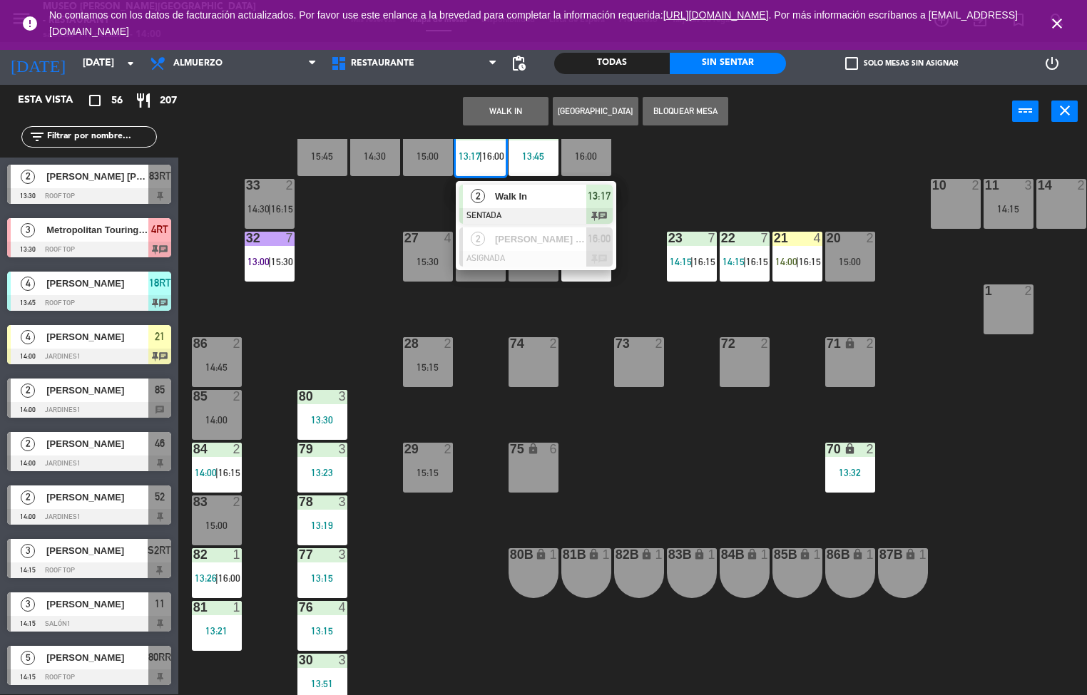
click at [548, 385] on div "74 2" at bounding box center [534, 362] width 50 height 50
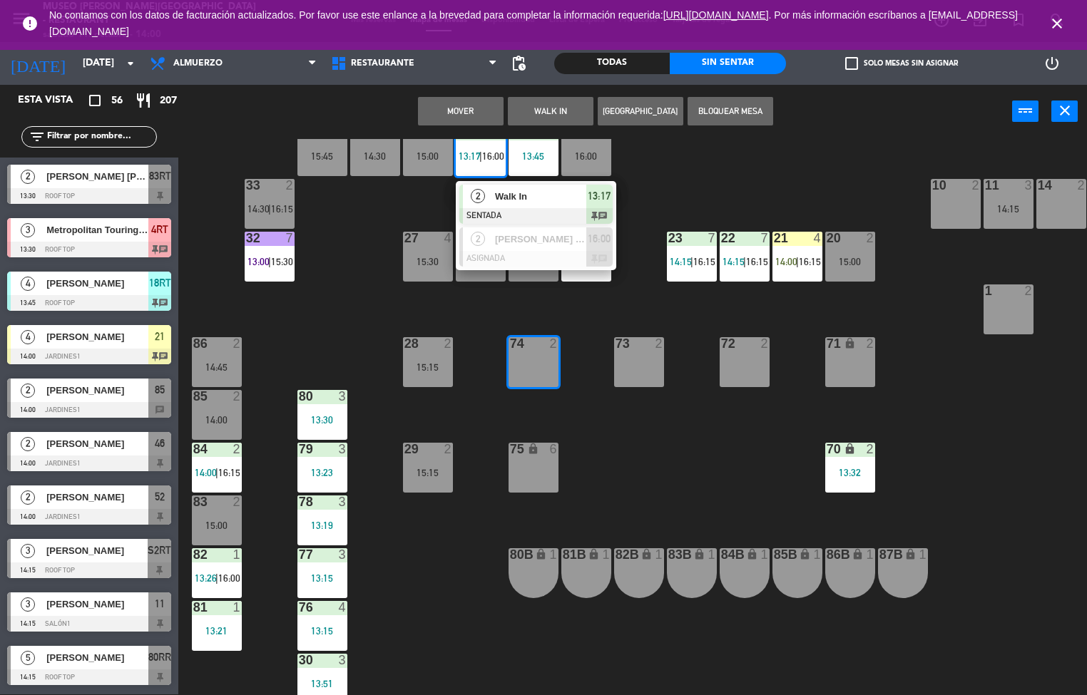
click at [603, 342] on div "73" at bounding box center [615, 343] width 24 height 13
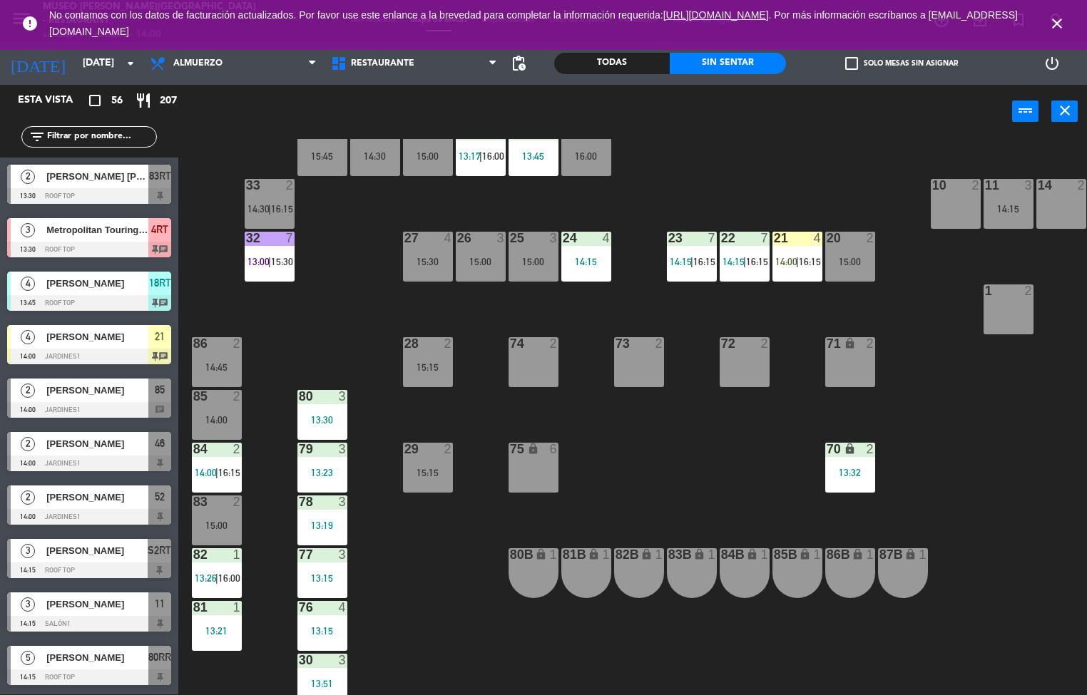
click at [644, 484] on div "44 5 13:30 49 2 14:30 54 5 13:15 | 16:15 64 2 15:00 48 10 13:15 | 15:30 53 10 1…" at bounding box center [638, 417] width 898 height 556
click at [585, 238] on div at bounding box center [586, 238] width 24 height 13
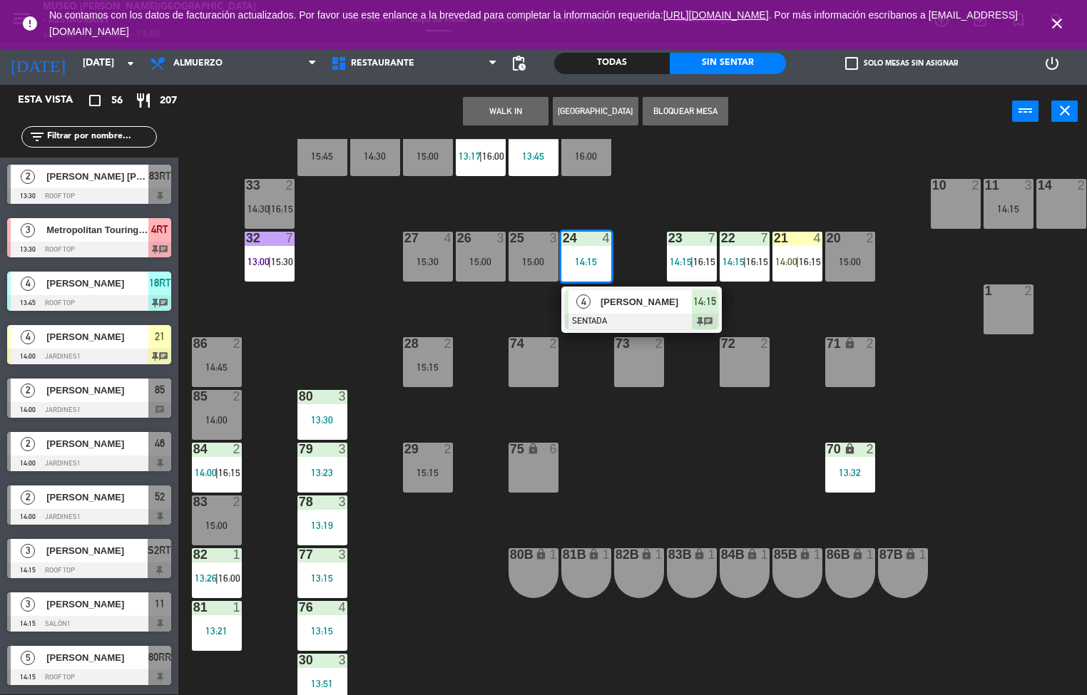
click at [647, 300] on span "[PERSON_NAME]" at bounding box center [646, 302] width 91 height 15
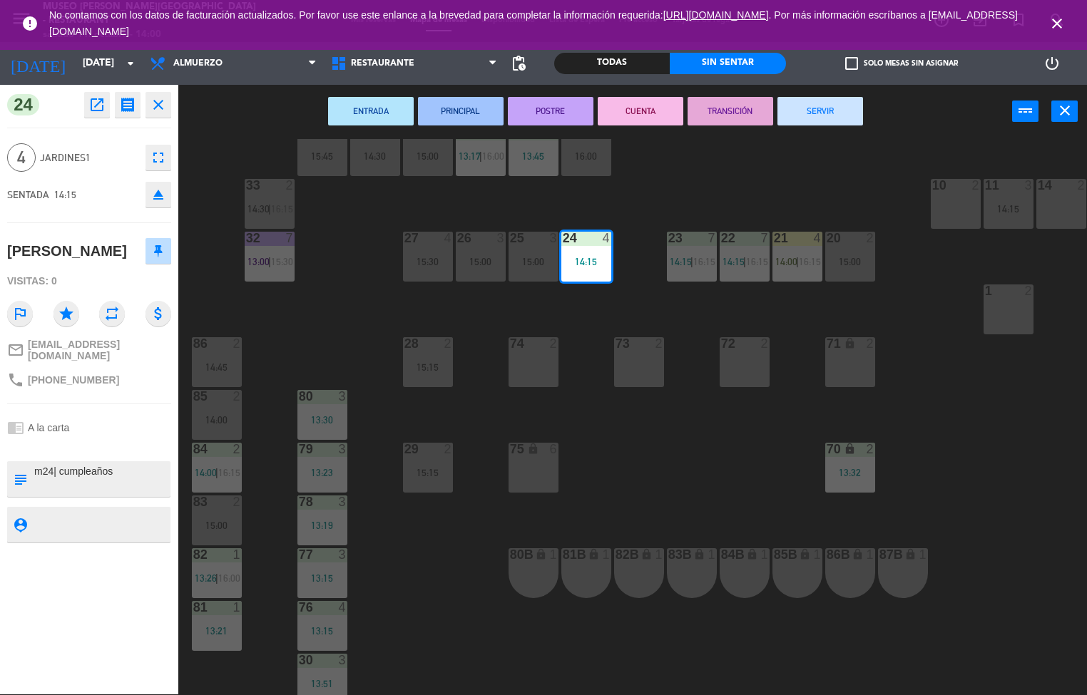
click at [276, 249] on div "32 7 13:00 | 15:30" at bounding box center [270, 257] width 50 height 50
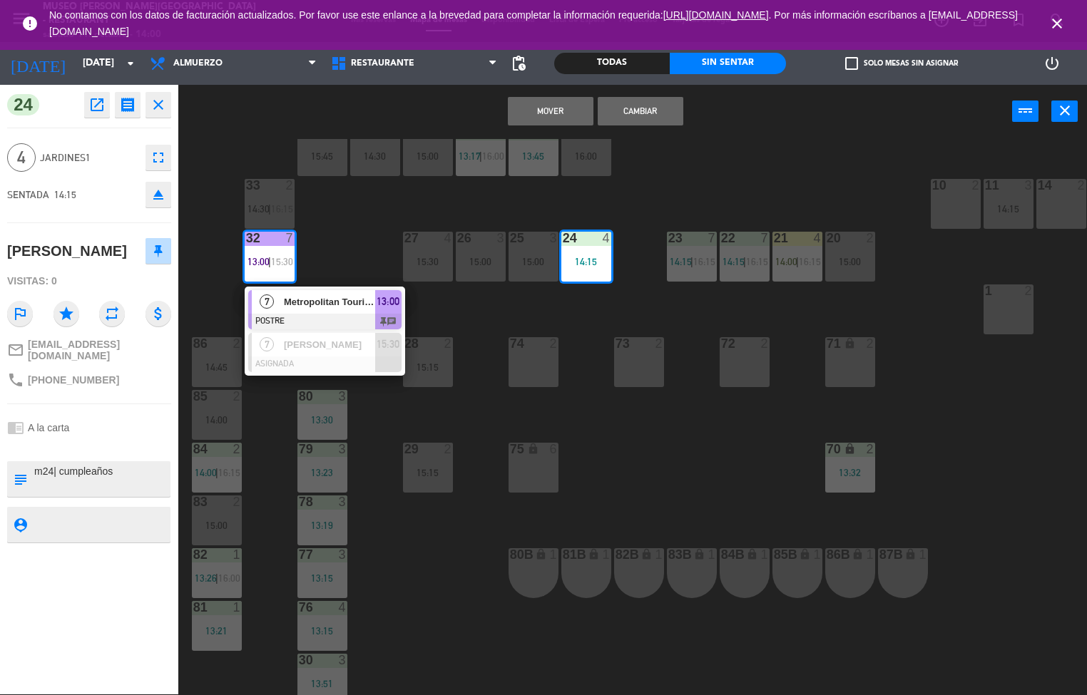
click at [430, 636] on div "menu [GEOGRAPHIC_DATA][PERSON_NAME] - Restaurant [DATE] 11. octubre - 14:00 Mis…" at bounding box center [543, 347] width 1087 height 695
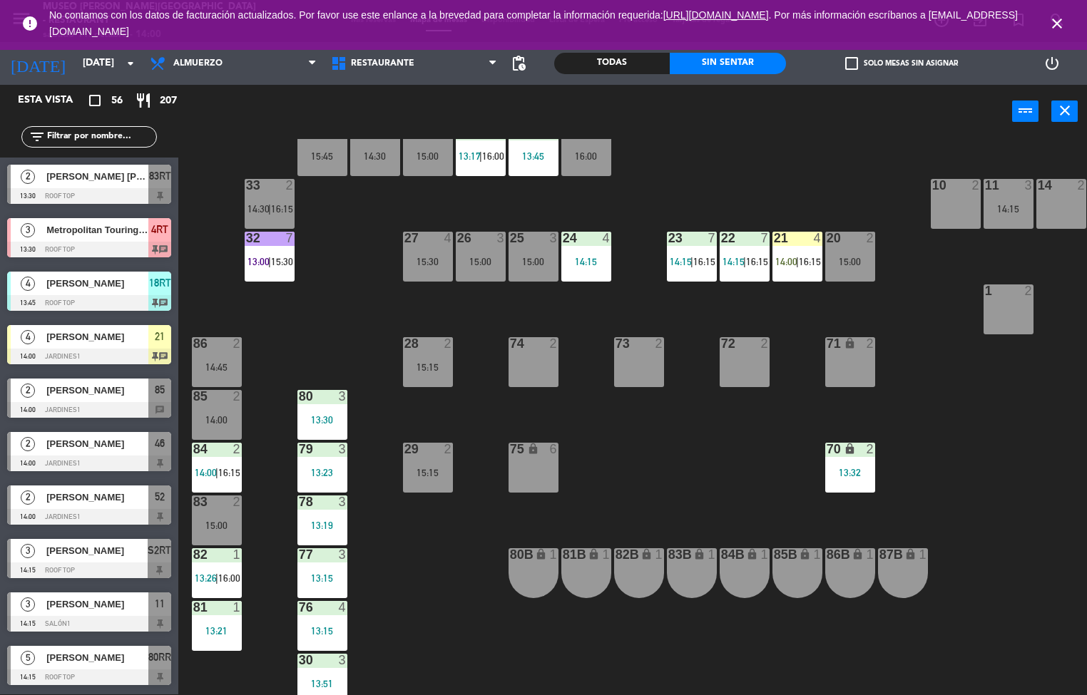
click at [219, 452] on div at bounding box center [217, 449] width 24 height 13
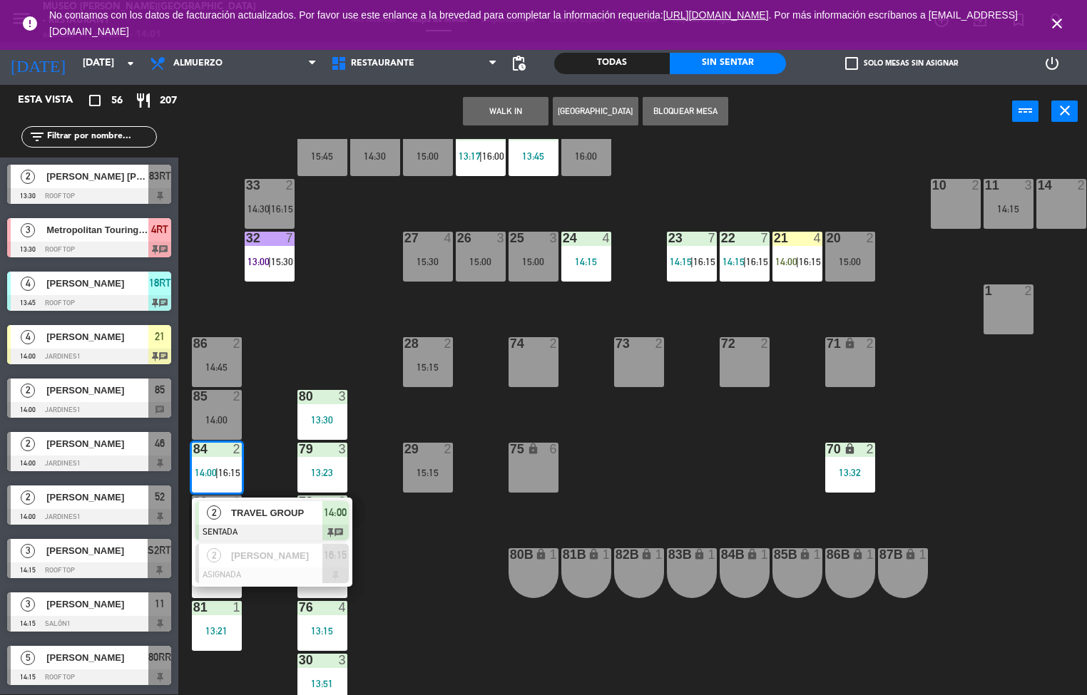
click at [713, 443] on div "44 5 13:30 49 2 14:30 54 5 13:15 | 16:15 64 2 15:00 48 10 13:15 | 15:30 53 10 1…" at bounding box center [638, 417] width 898 height 556
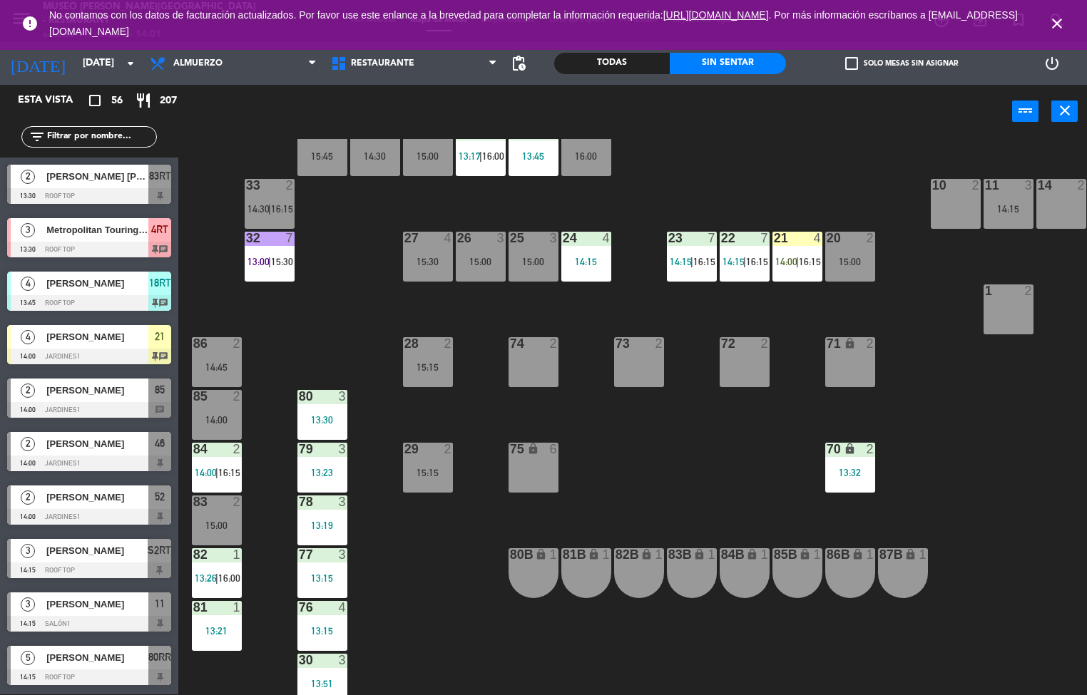
click at [541, 156] on div "13:45" at bounding box center [534, 156] width 50 height 10
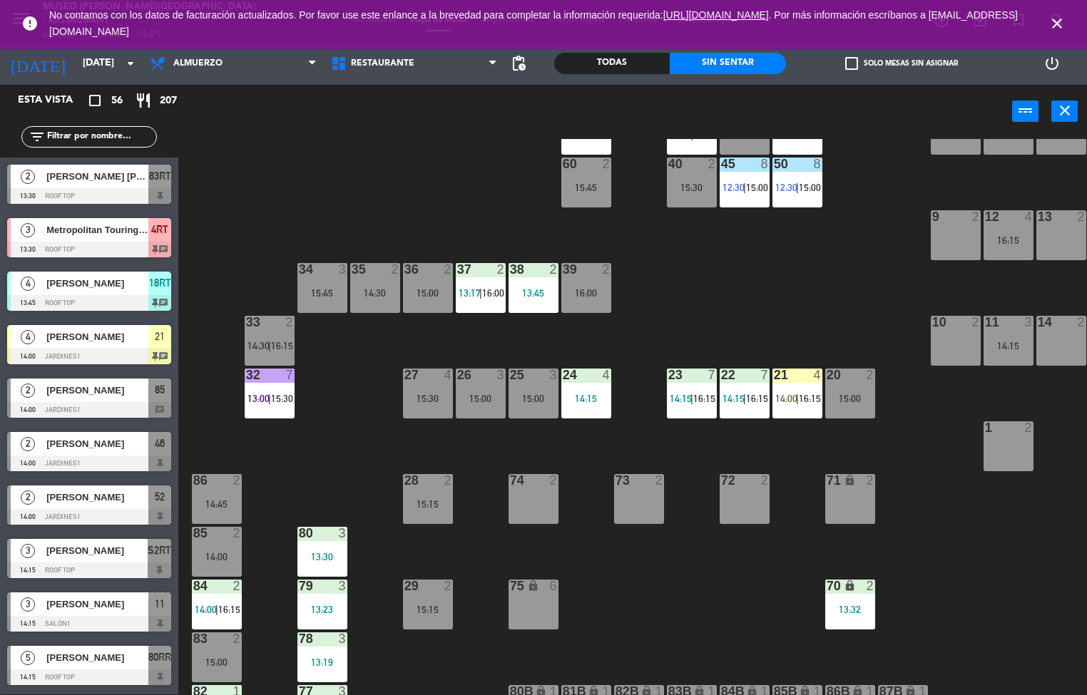
scroll to position [204, 0]
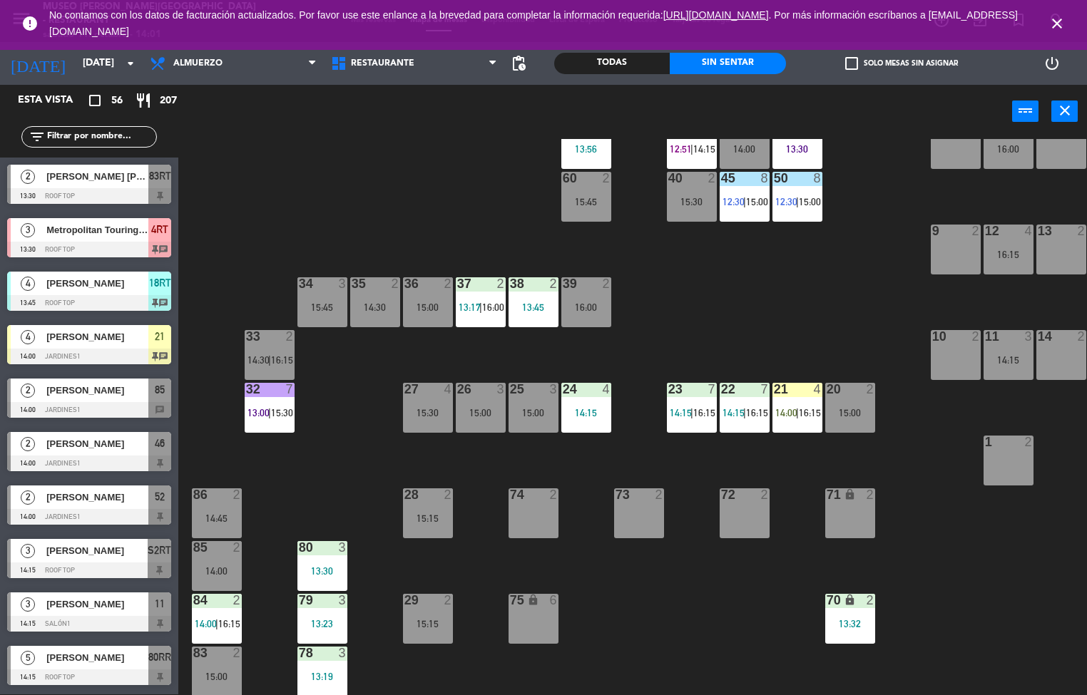
click at [540, 309] on div "13:45" at bounding box center [534, 307] width 50 height 10
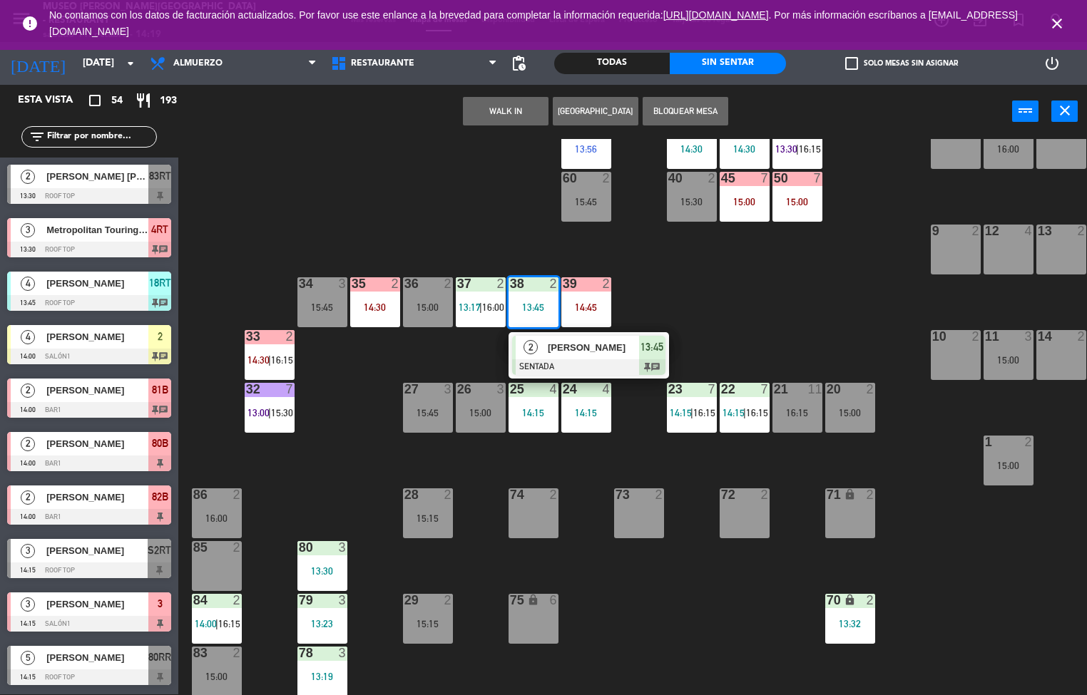
click at [700, 640] on div "44 5 13:30 | 16:15 49 2 14:30 54 5 14:15 64 2 15:00 48 10 13:15 | 15:30 53 10 1…" at bounding box center [638, 417] width 898 height 556
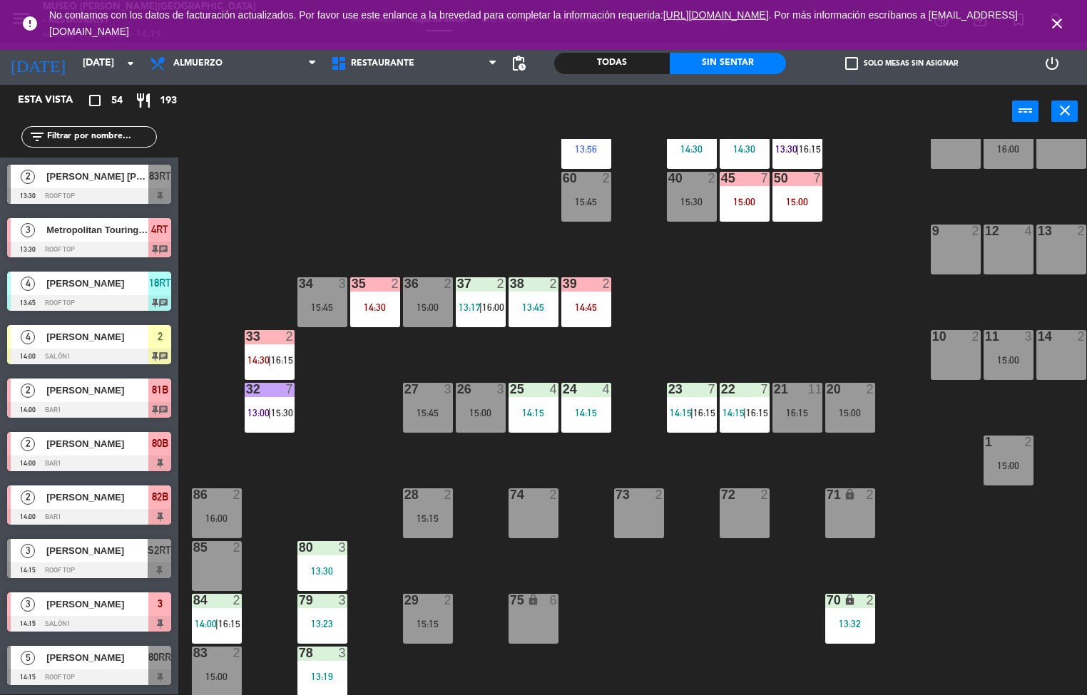
click at [525, 412] on div "14:15" at bounding box center [534, 413] width 50 height 10
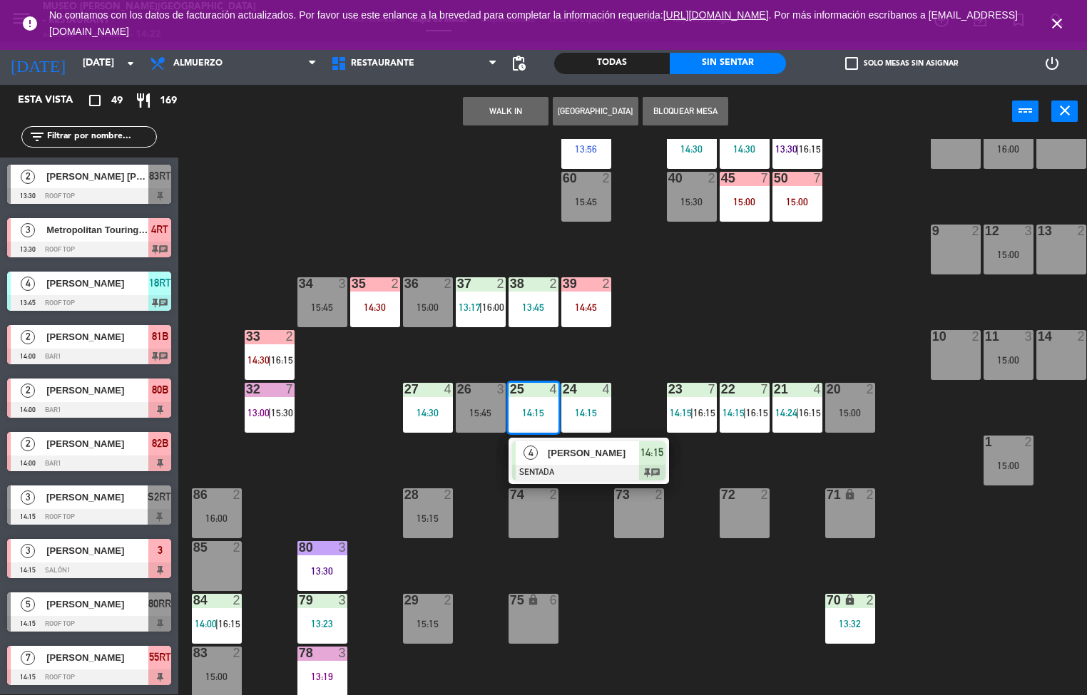
click at [427, 430] on div "27 4 14:30" at bounding box center [428, 408] width 50 height 50
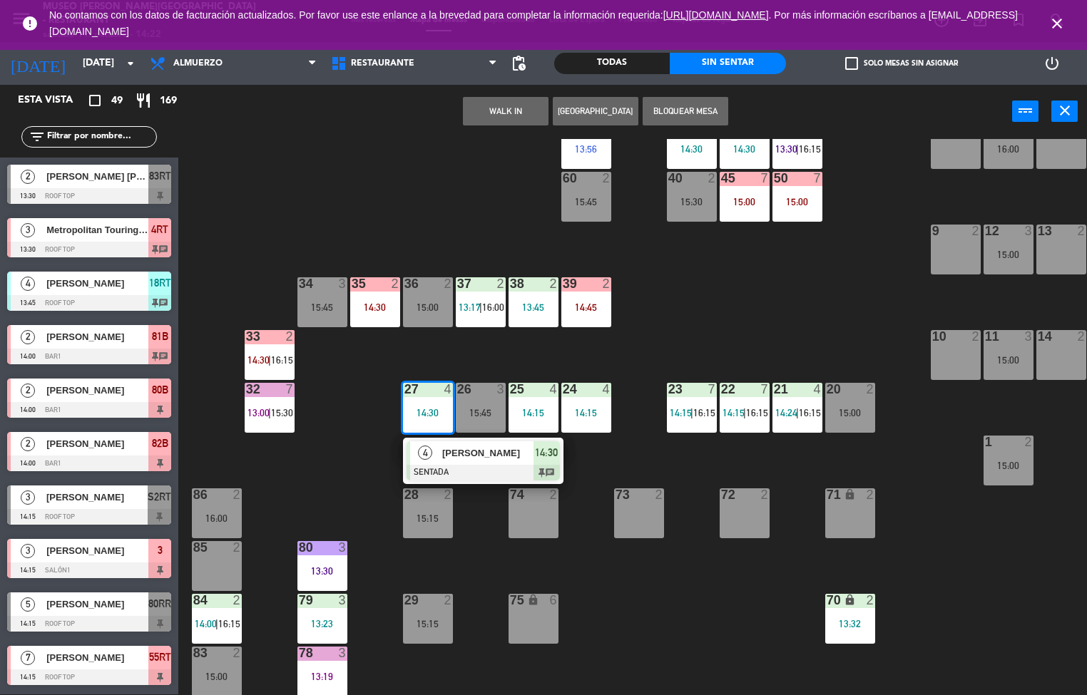
scroll to position [326, 0]
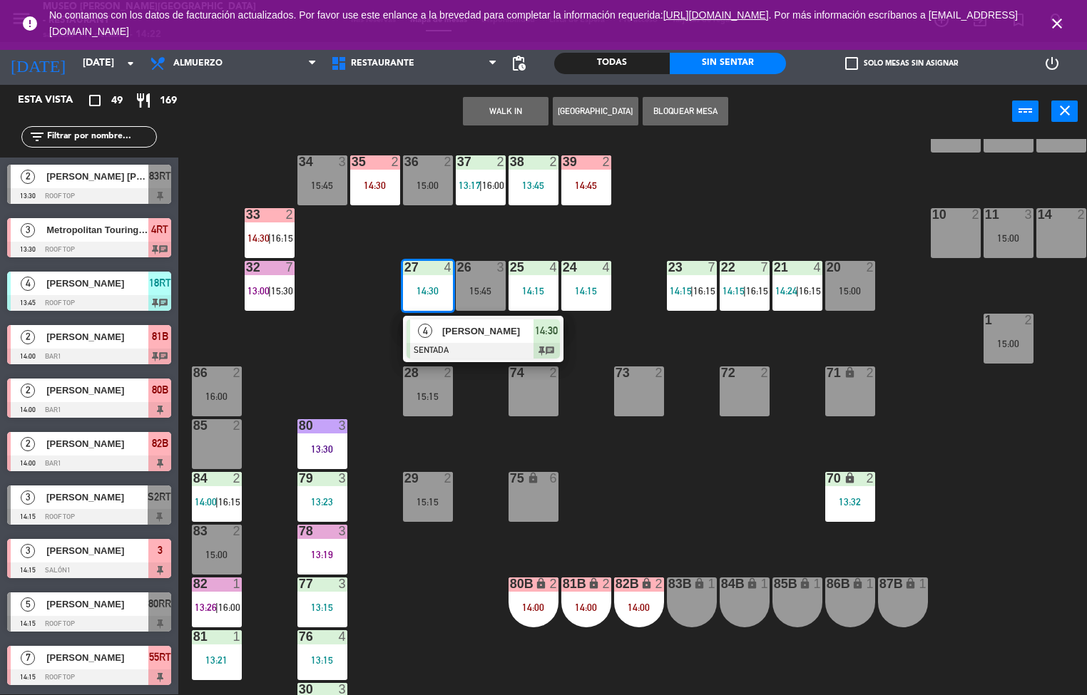
click at [315, 630] on div at bounding box center [322, 636] width 24 height 13
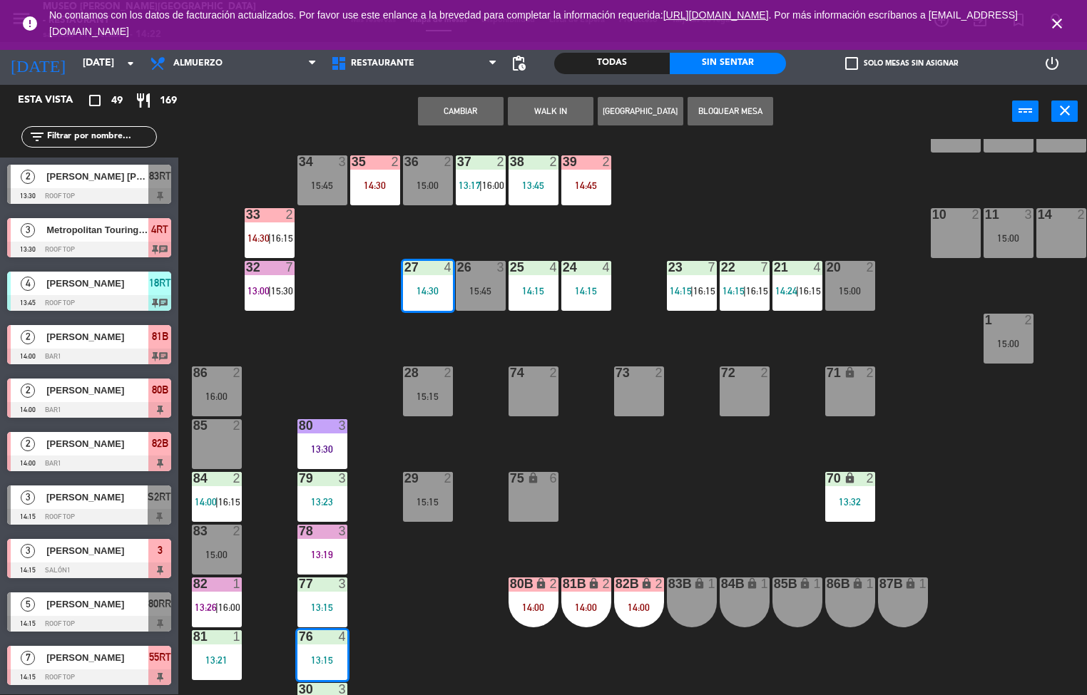
click at [407, 587] on div "44 5 13:30 | 16:15 49 2 54 5 14:15 64 2 15:00 48 10 13:15 | 15:30 53 10 13:15 |…" at bounding box center [638, 417] width 898 height 556
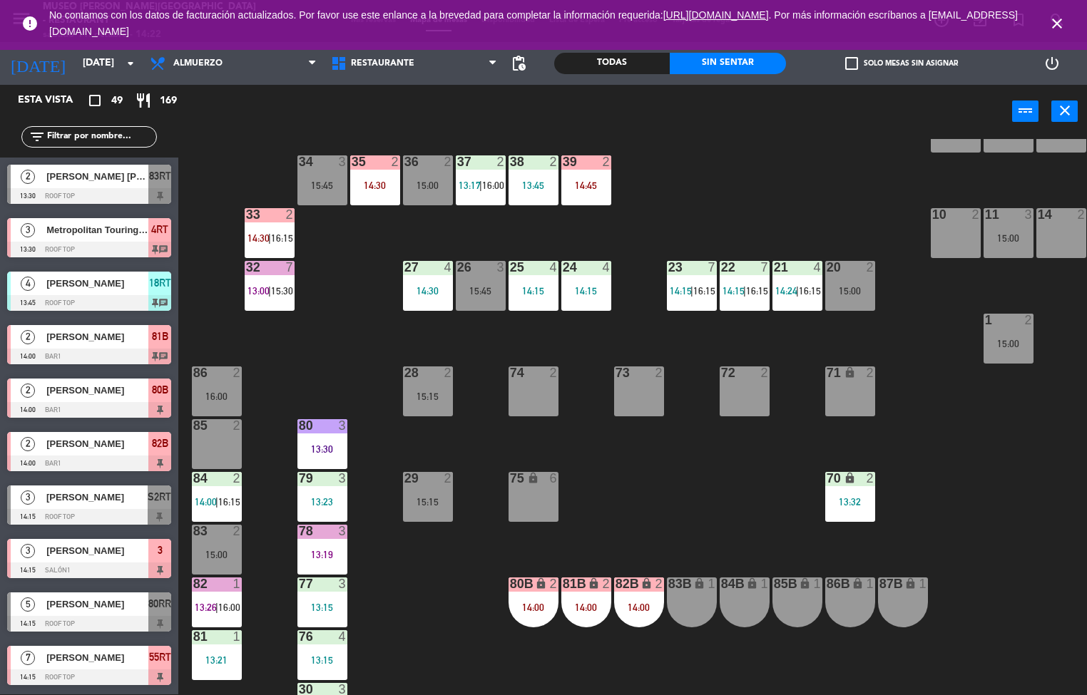
click at [315, 424] on div at bounding box center [322, 425] width 24 height 13
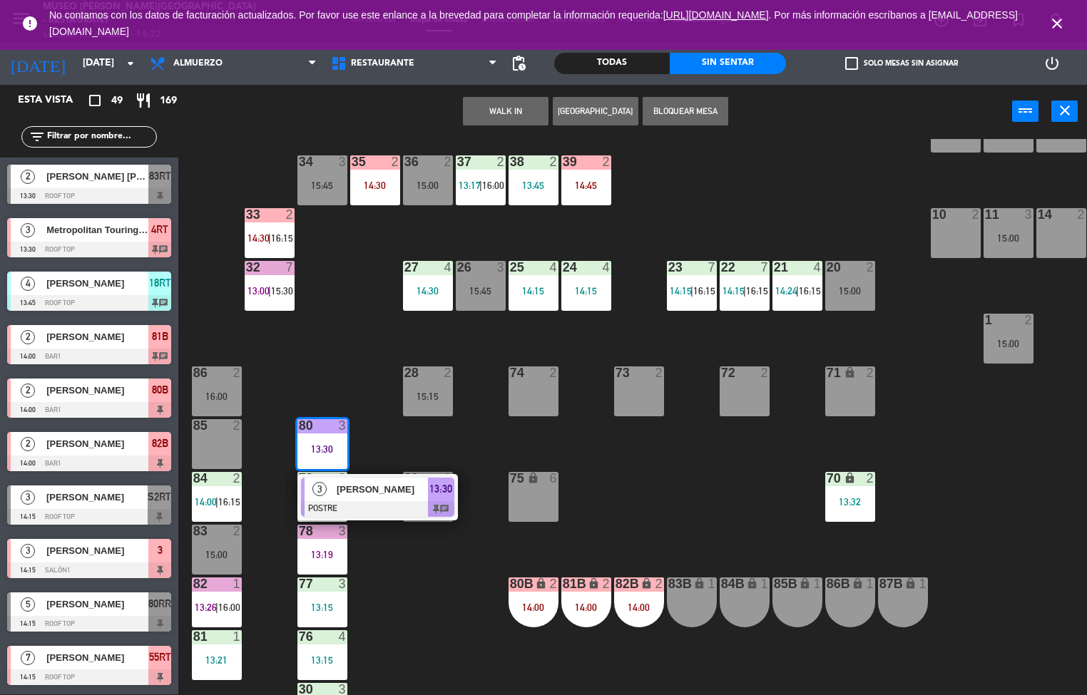
click at [370, 499] on div "[PERSON_NAME]" at bounding box center [381, 490] width 93 height 24
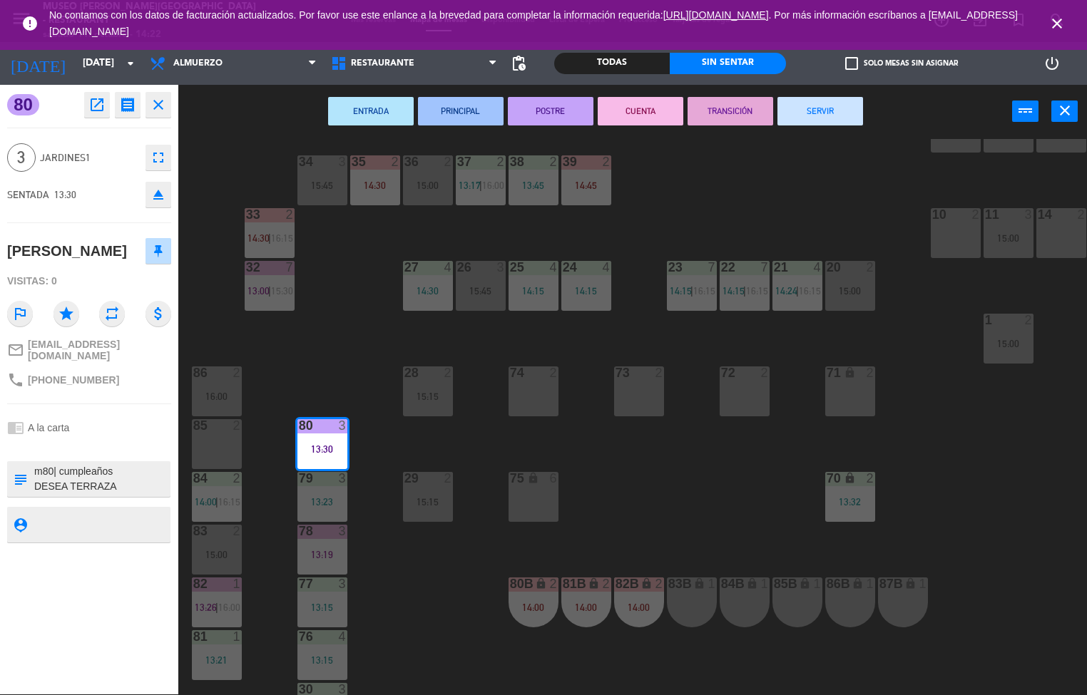
click at [651, 112] on button "CUENTA" at bounding box center [641, 111] width 86 height 29
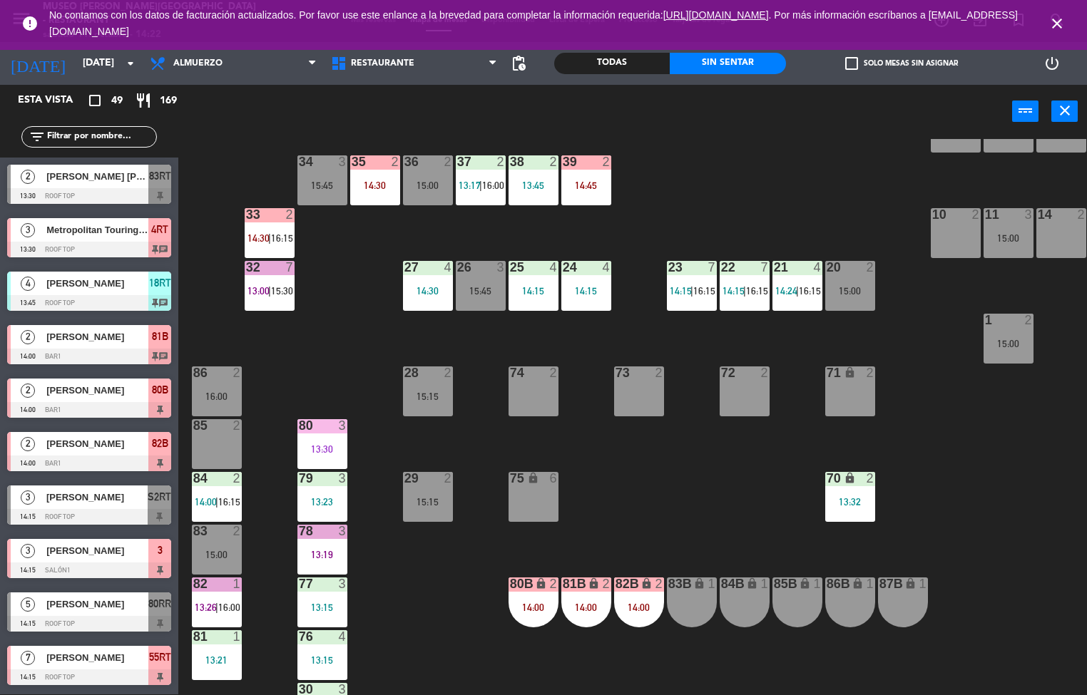
click at [313, 501] on div "13:23" at bounding box center [322, 502] width 50 height 10
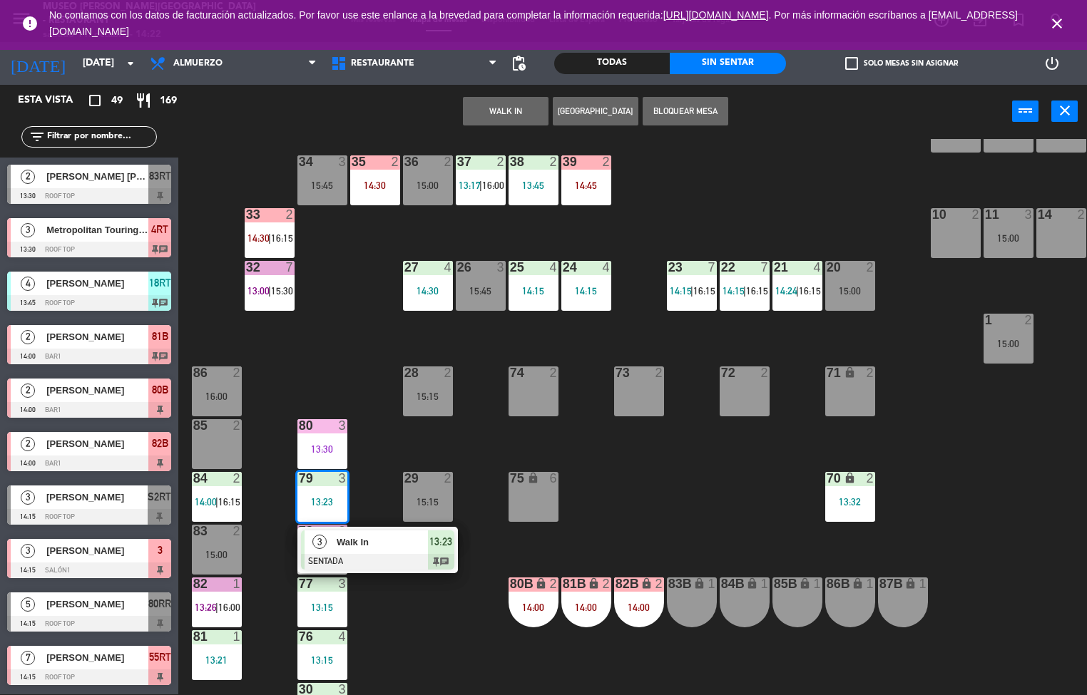
click at [375, 552] on div "Walk In" at bounding box center [381, 543] width 93 height 24
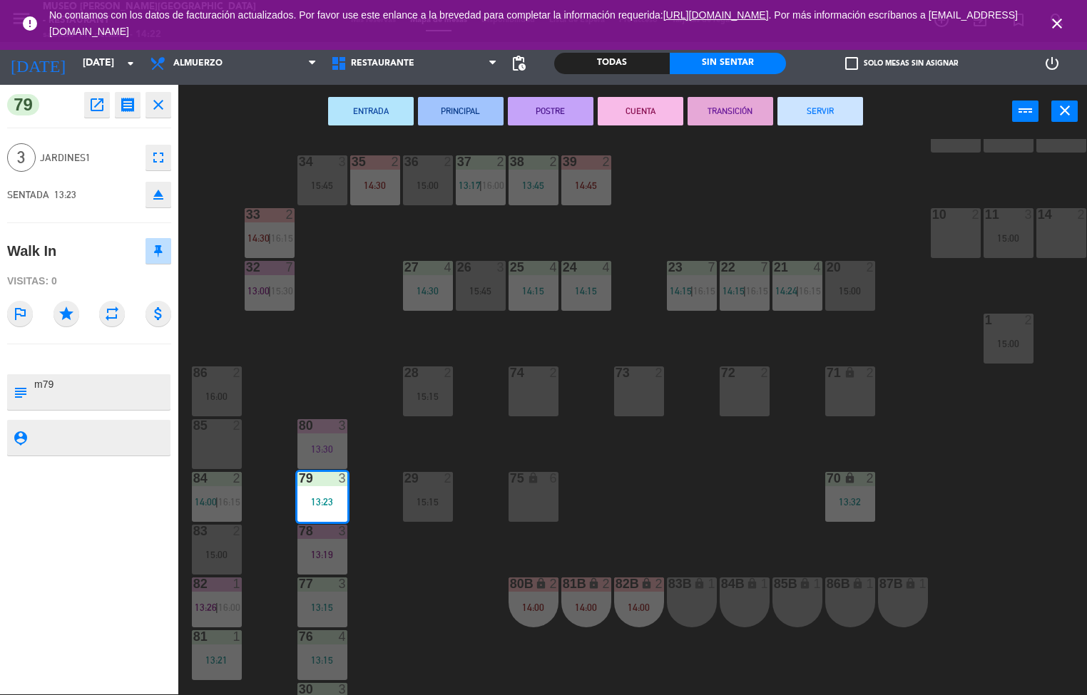
click at [553, 110] on button "POSTRE" at bounding box center [551, 111] width 86 height 29
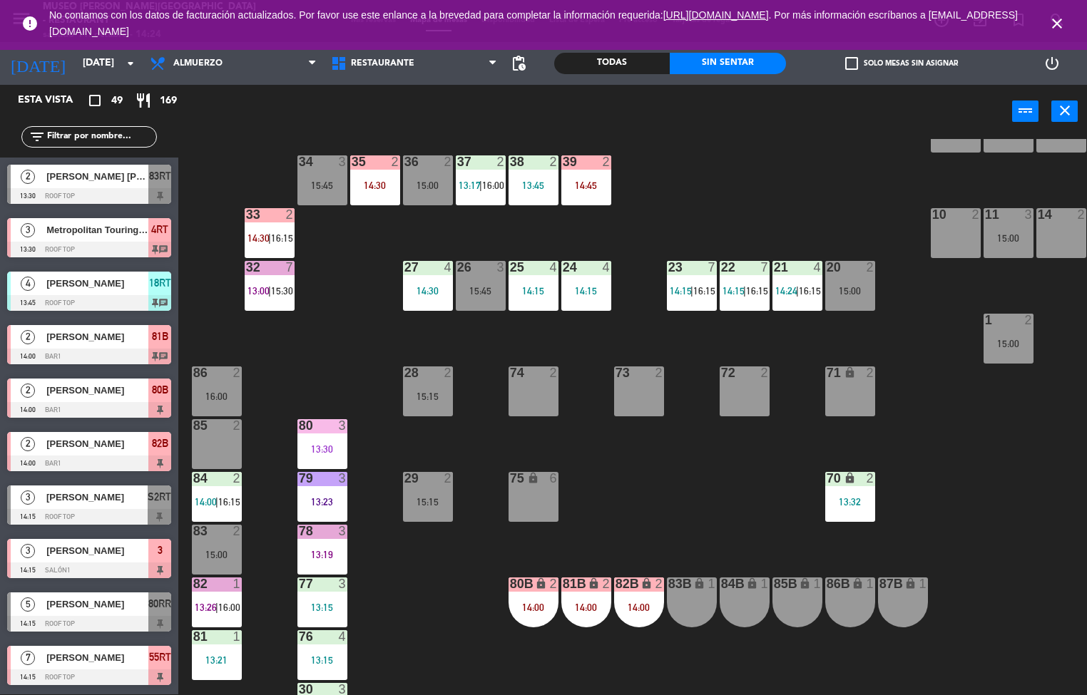
click at [554, 496] on div "75 lock 6" at bounding box center [534, 497] width 50 height 50
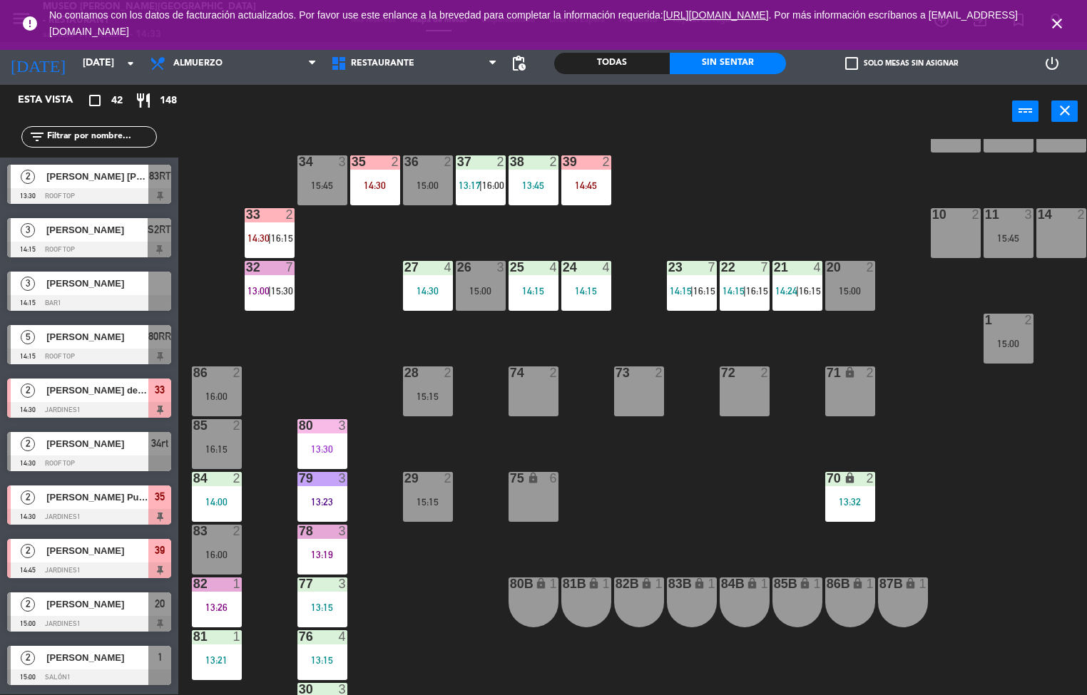
click at [340, 328] on div "44 5 13:30 | 16:15 49 2 54 5 14:15 64 2 15:00 48 10 13:15 | 15:30 53 10 13:15 |…" at bounding box center [638, 417] width 898 height 556
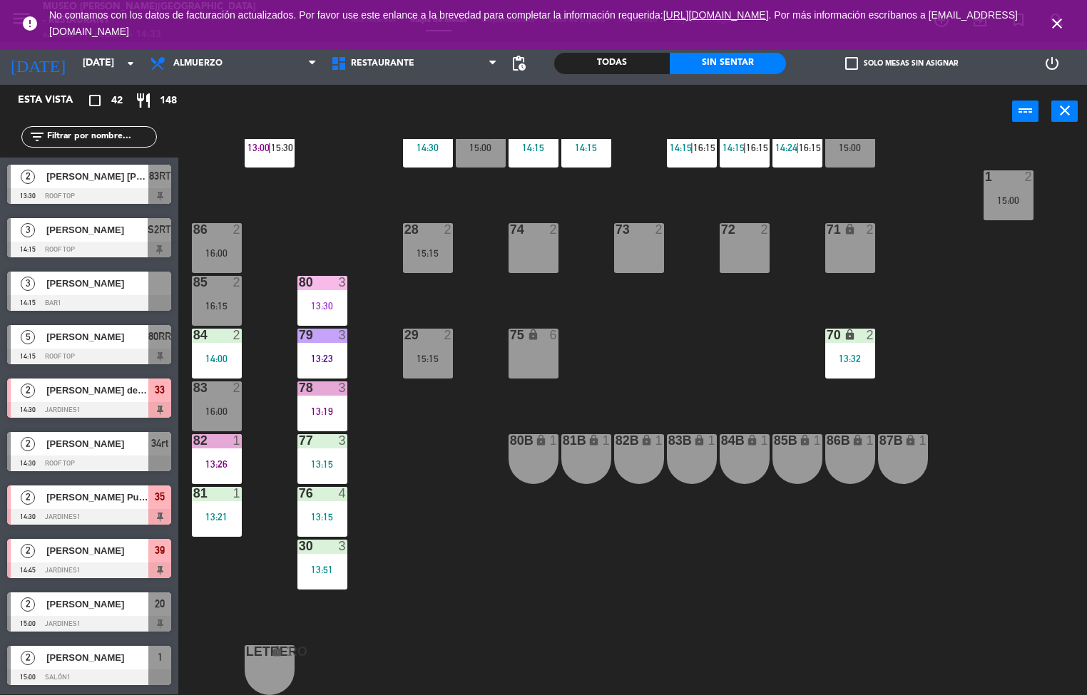
click at [446, 621] on div "44 5 13:30 | 16:15 49 2 54 5 14:15 64 2 15:00 48 10 13:15 | 15:30 53 10 13:15 |…" at bounding box center [638, 417] width 898 height 556
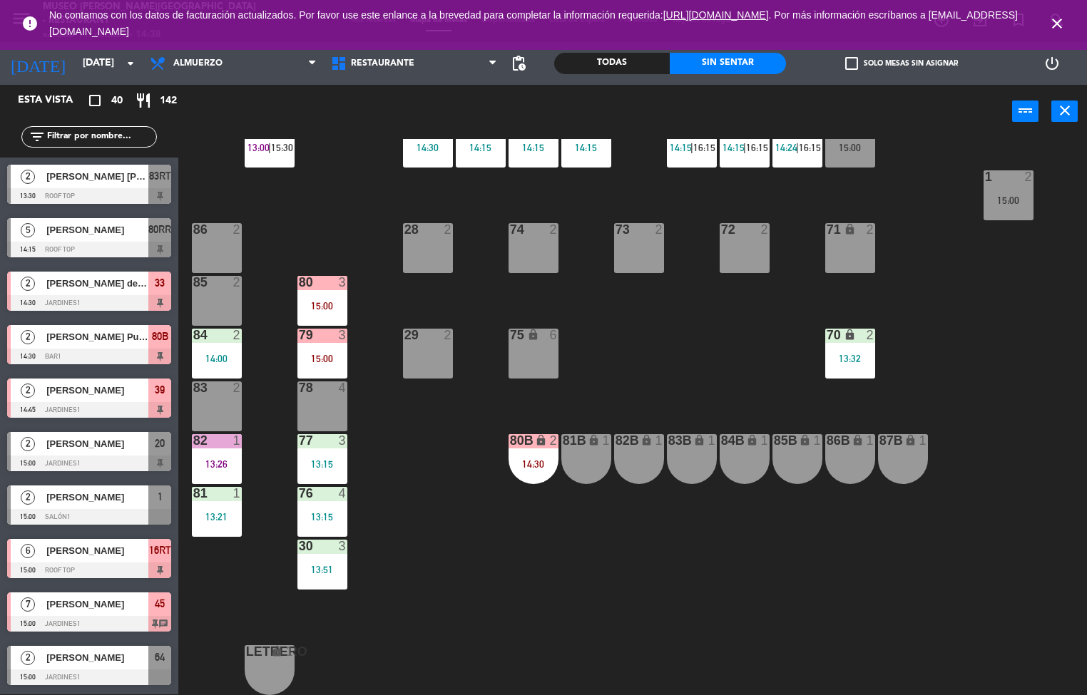
click at [526, 636] on div "44 5 13:30 | 16:15 49 2 54 5 14:15 | 16:15 64 2 15:00 48 10 13:15 | 15:30 53 10…" at bounding box center [638, 417] width 898 height 556
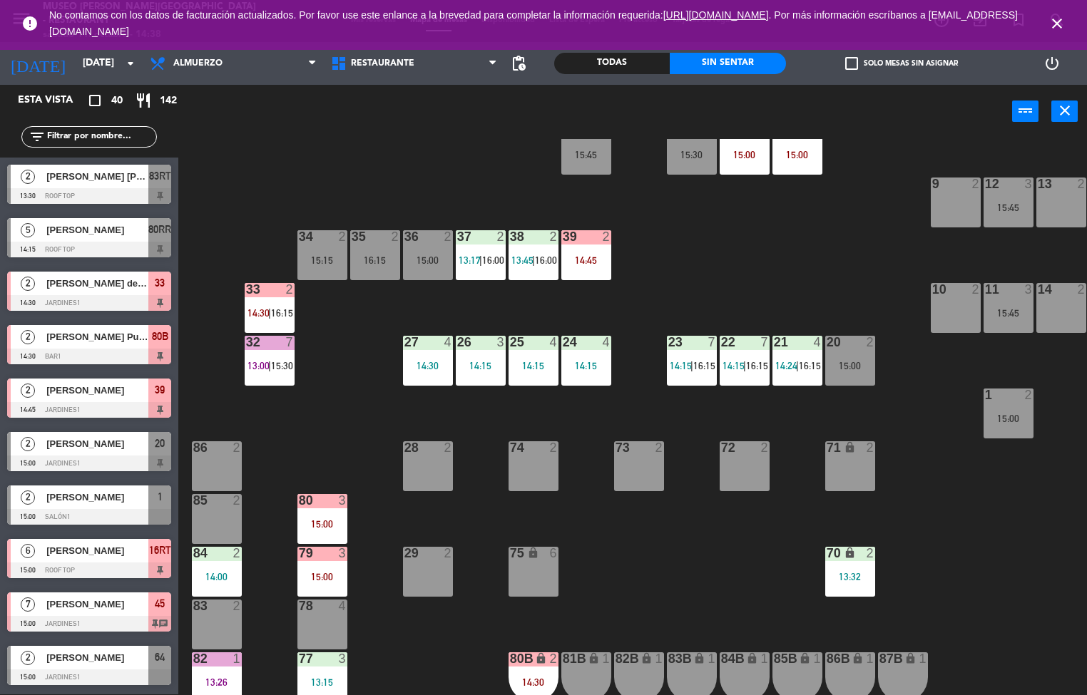
scroll to position [252, 0]
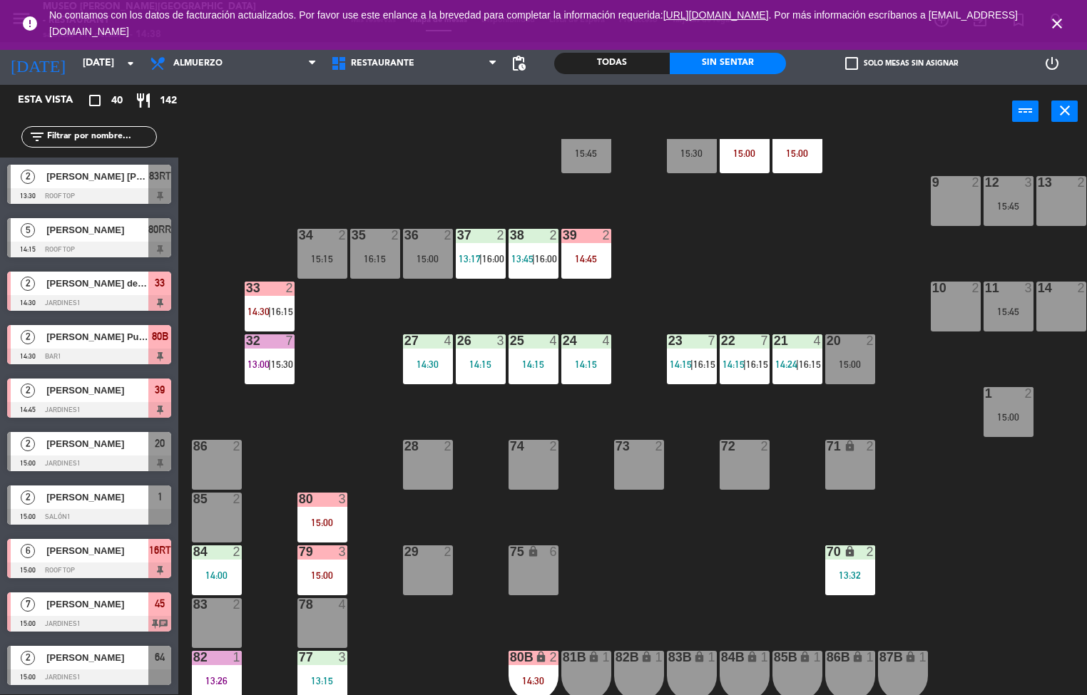
click at [477, 362] on div "14:15" at bounding box center [481, 364] width 50 height 10
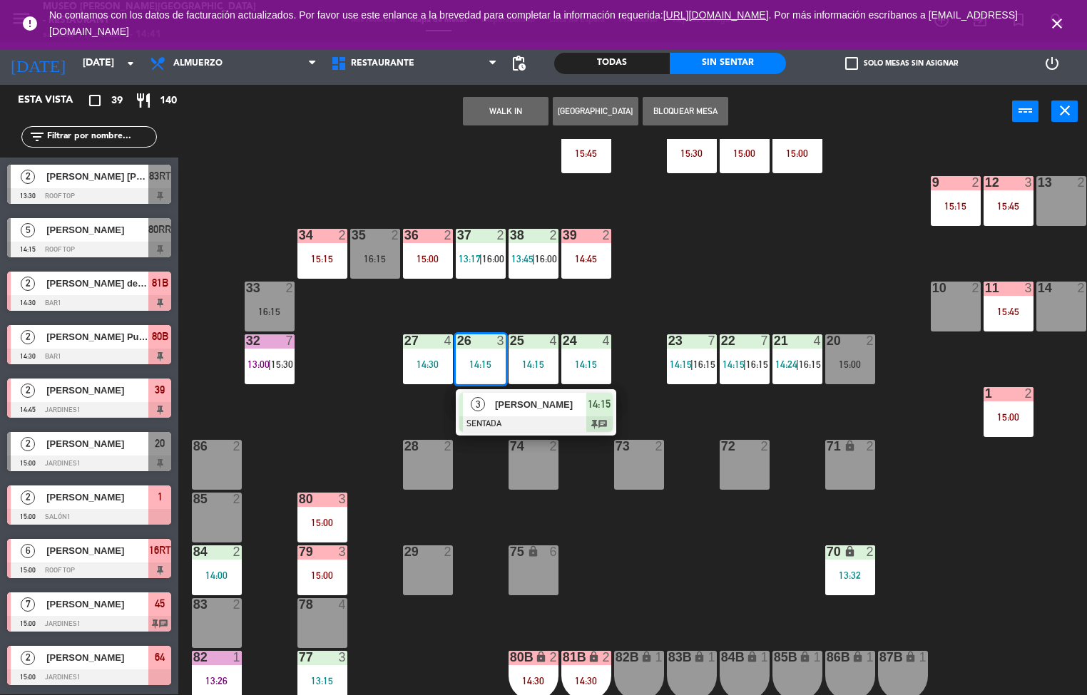
click at [252, 364] on span "13:00" at bounding box center [258, 364] width 22 height 11
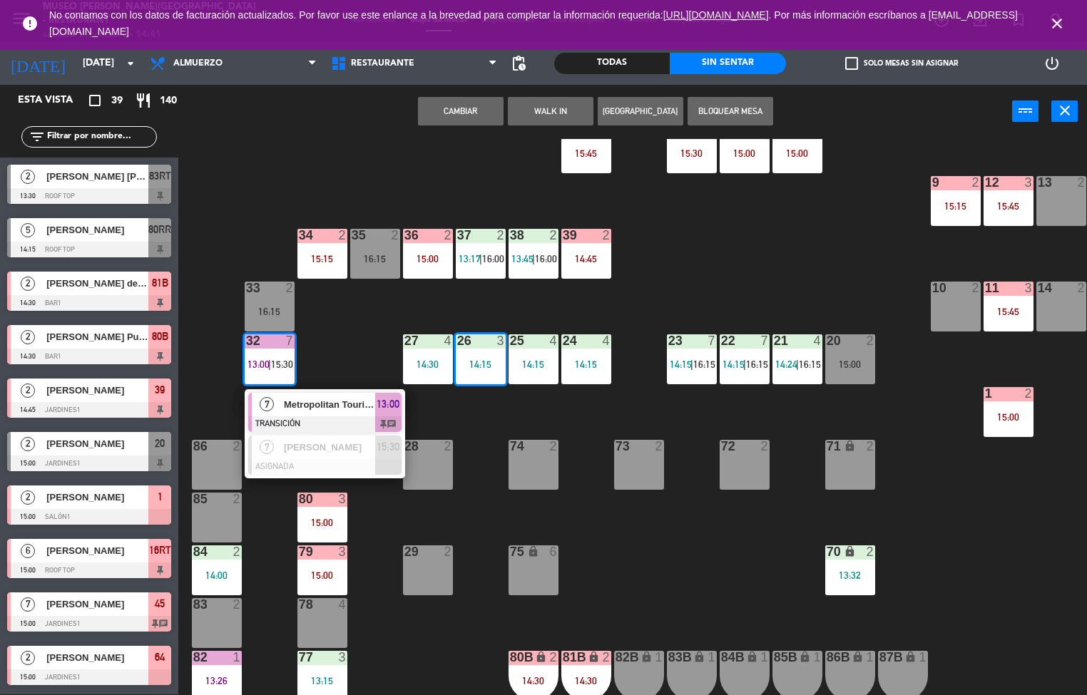
click at [311, 424] on div at bounding box center [324, 425] width 153 height 16
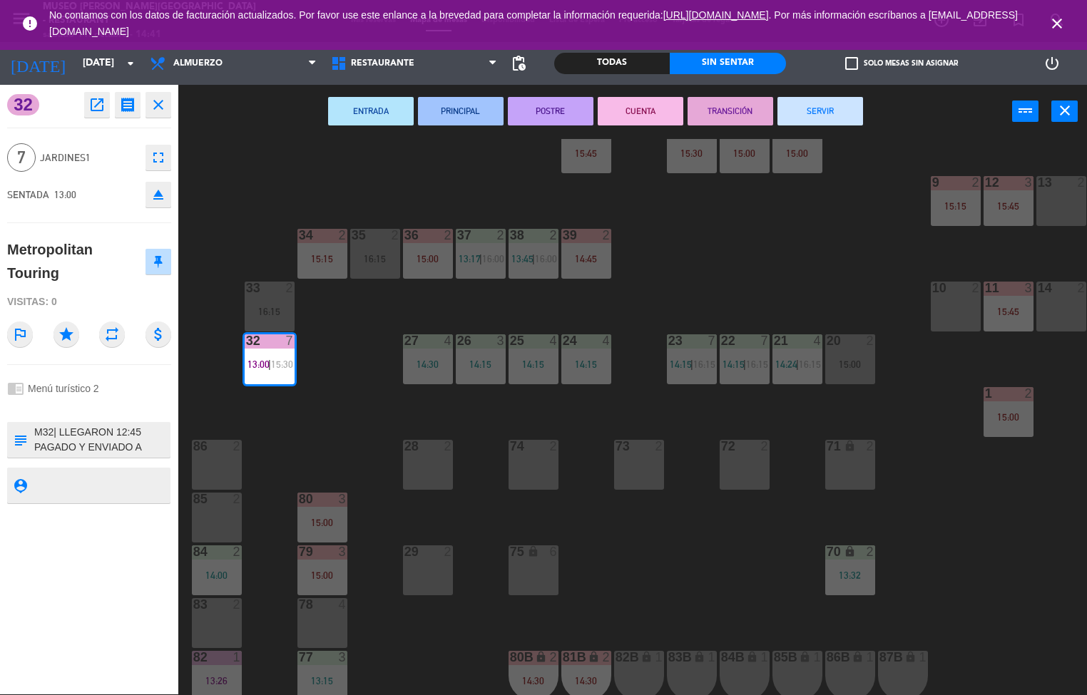
click at [810, 118] on button "SERVIR" at bounding box center [820, 111] width 86 height 29
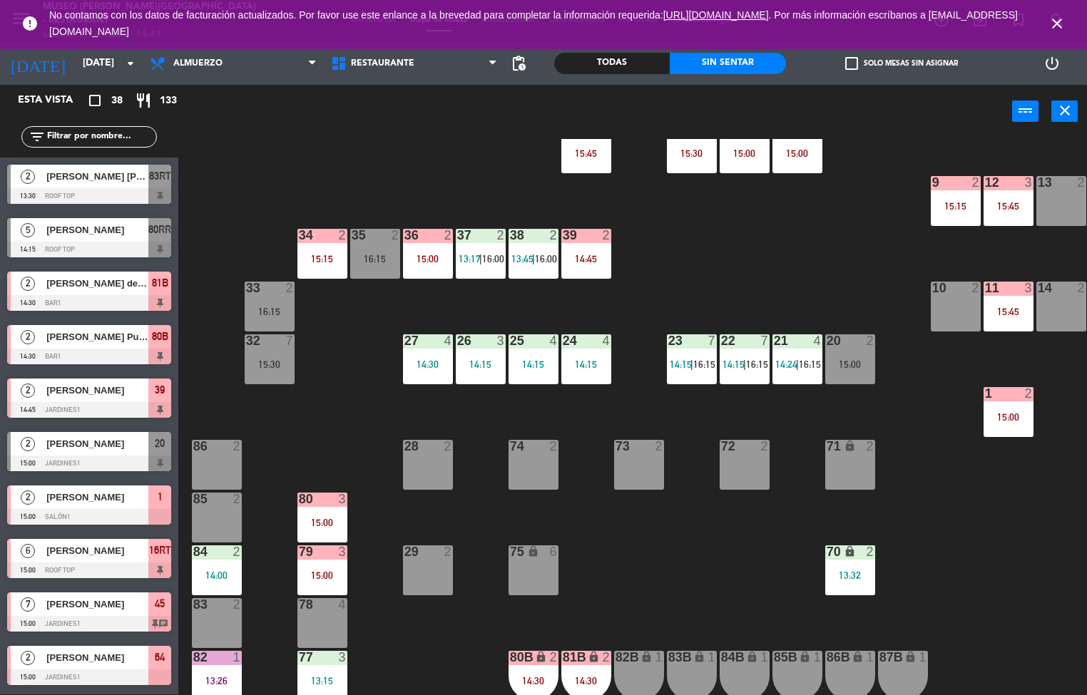
click at [341, 433] on div "44 5 13:30 | 16:15 49 2 54 5 14:15 | 16:15 64 2 15:00 48 10 13:15 53 10 13:15 6…" at bounding box center [638, 417] width 898 height 556
click at [367, 377] on div "44 5 13:30 | 16:15 49 2 54 5 14:15 | 16:15 64 2 15:00 48 10 13:15 53 10 13:15 6…" at bounding box center [638, 417] width 898 height 556
